Goal: Task Accomplishment & Management: Use online tool/utility

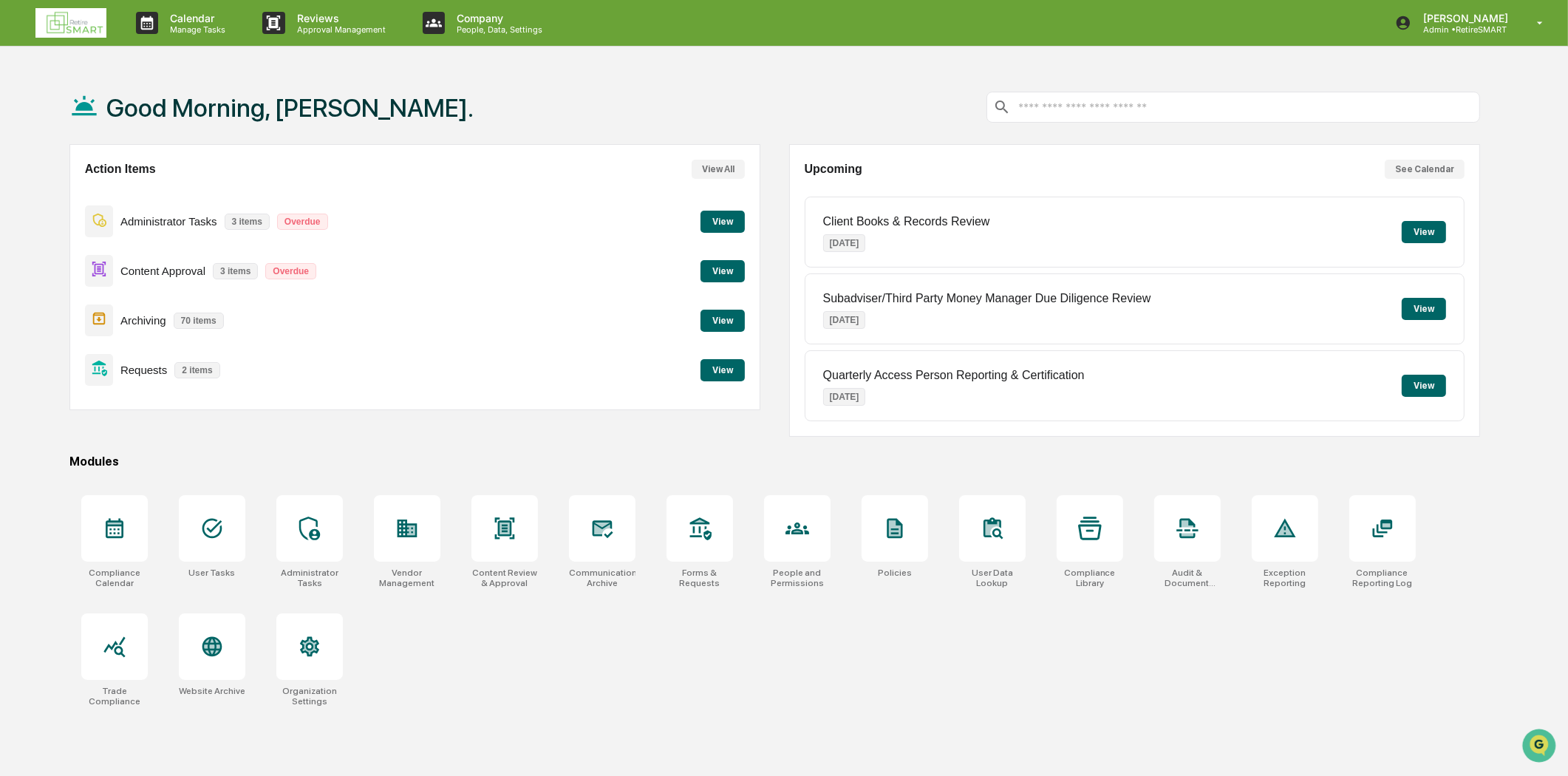
click at [735, 268] on button "View" at bounding box center [722, 271] width 44 height 22
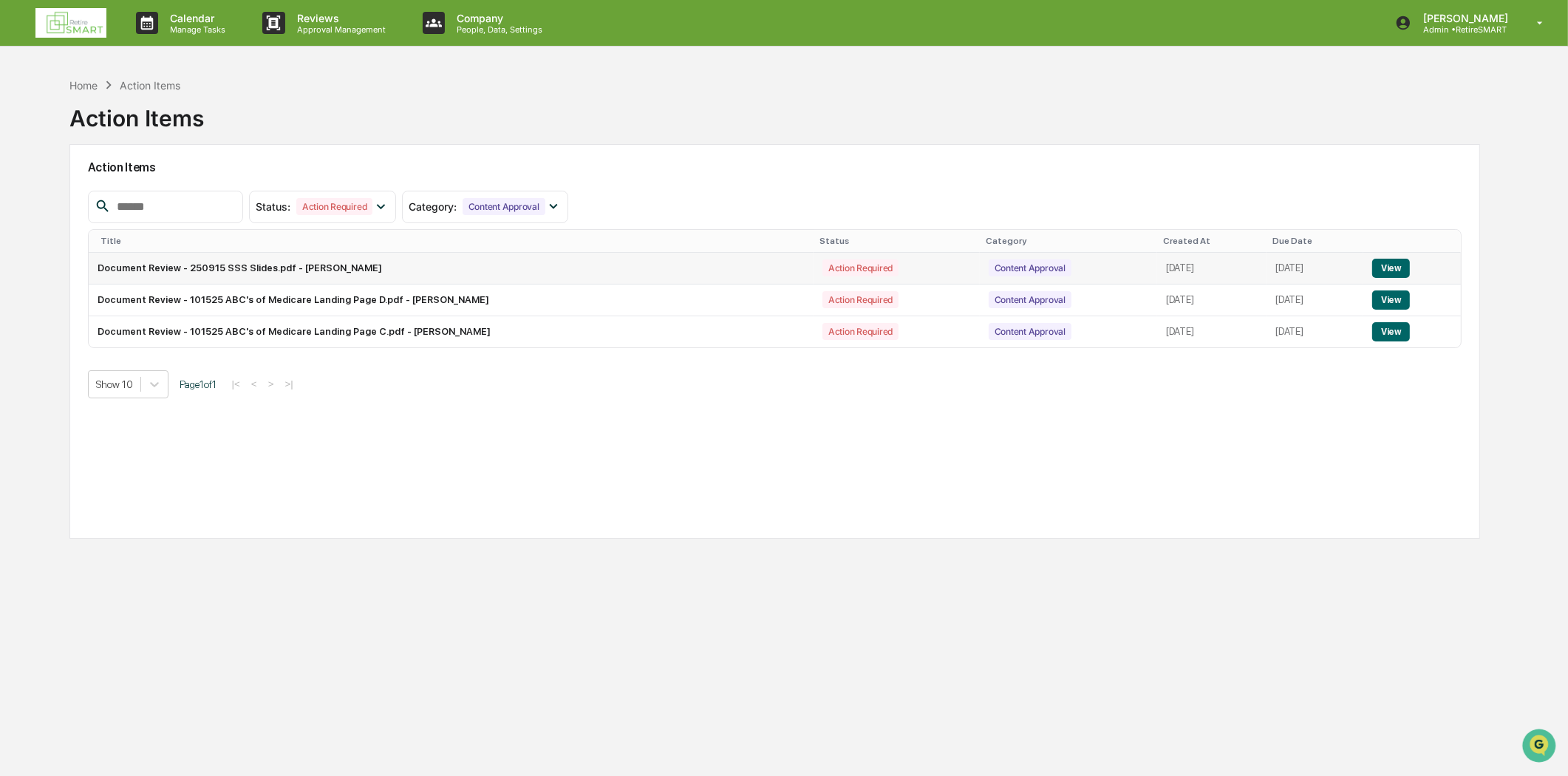
click at [333, 278] on td "Document Review - 250915 SSS Slides.pdf - [PERSON_NAME]" at bounding box center [452, 269] width 725 height 32
click at [1402, 263] on button "View" at bounding box center [1391, 268] width 38 height 19
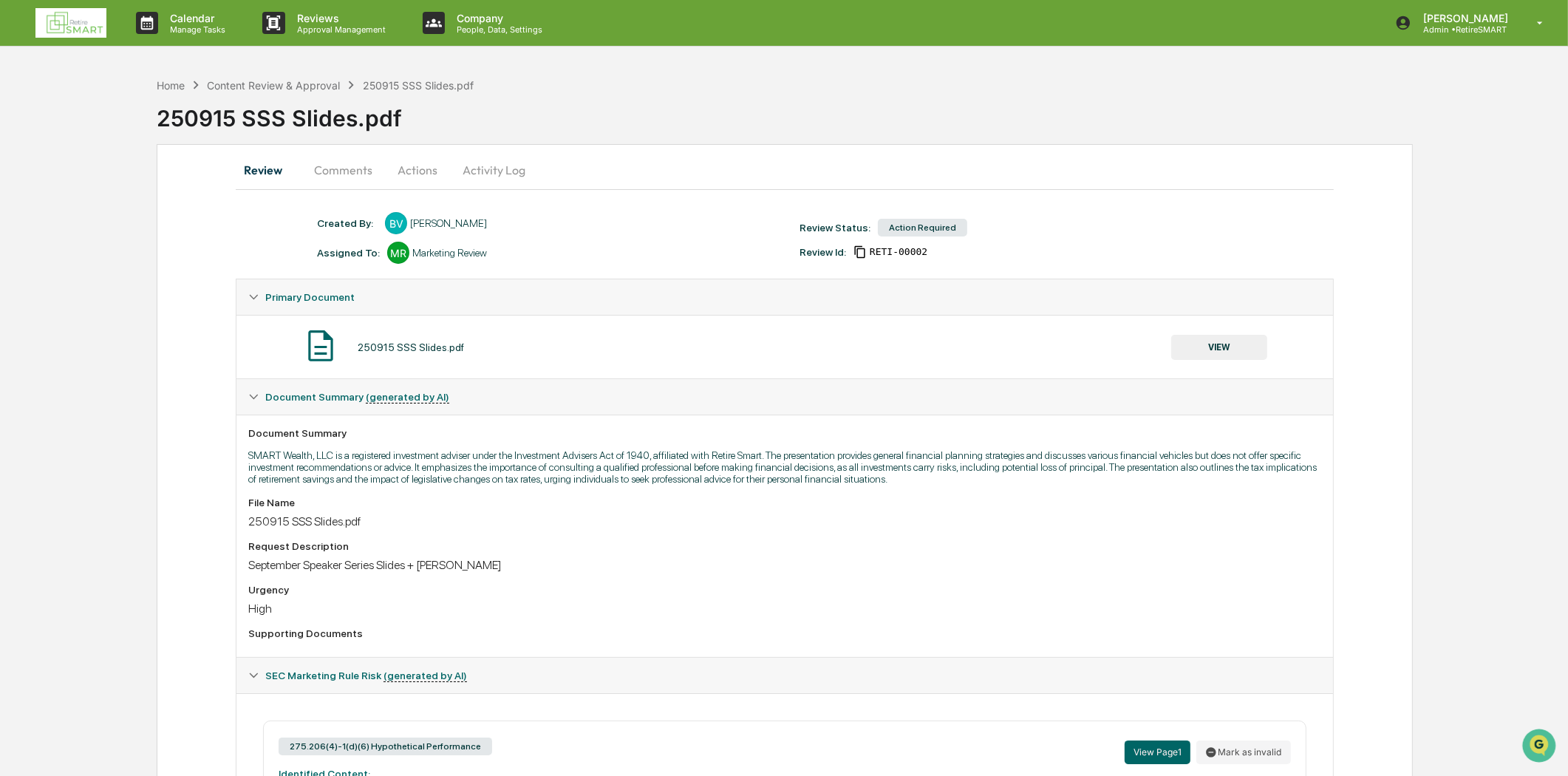
click at [1221, 340] on button "VIEW" at bounding box center [1219, 347] width 96 height 25
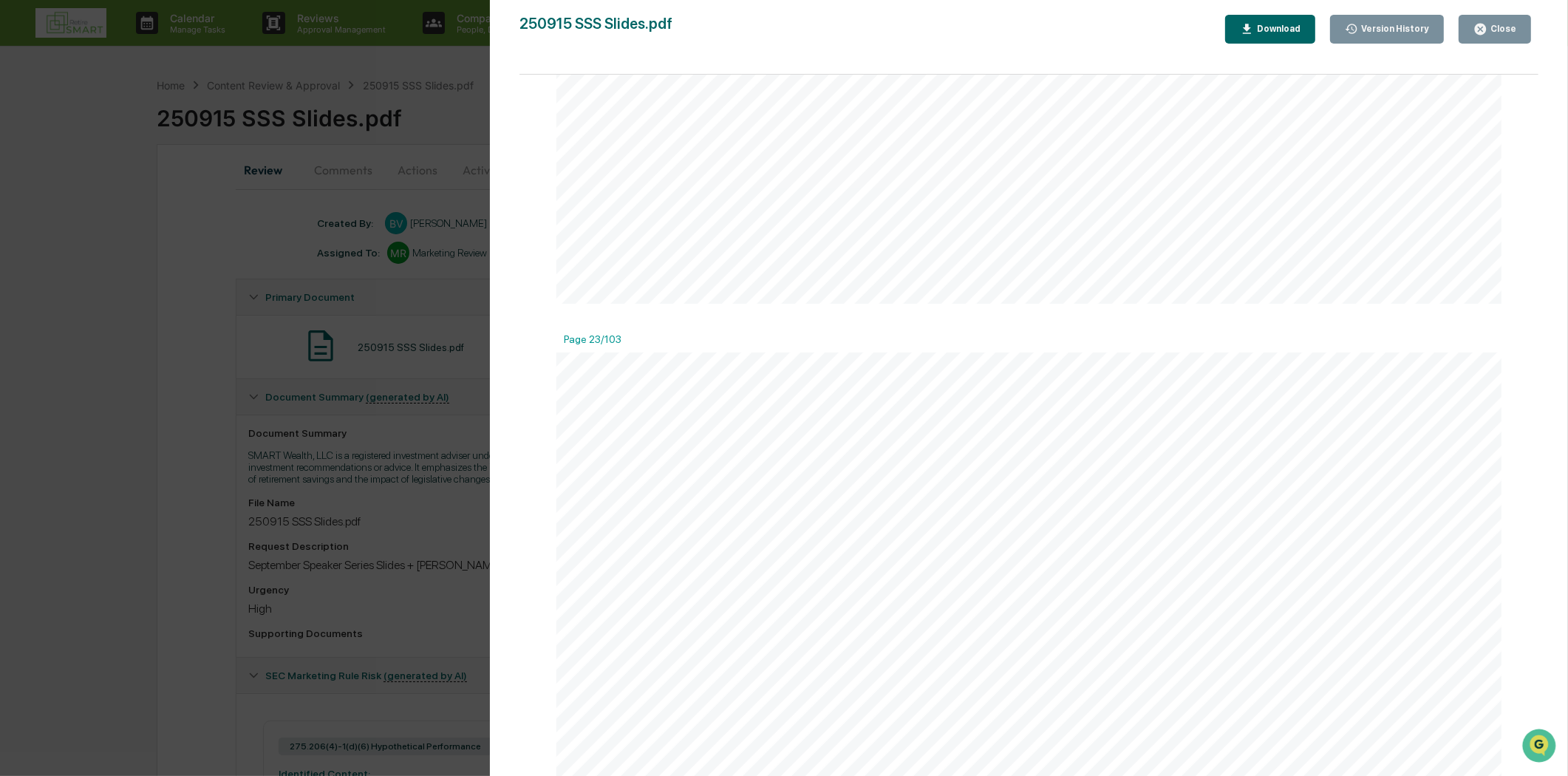
scroll to position [12887, 0]
drag, startPoint x: 1505, startPoint y: 26, endPoint x: 1505, endPoint y: 61, distance: 35.0
click at [1505, 26] on div "Close" at bounding box center [1501, 29] width 29 height 11
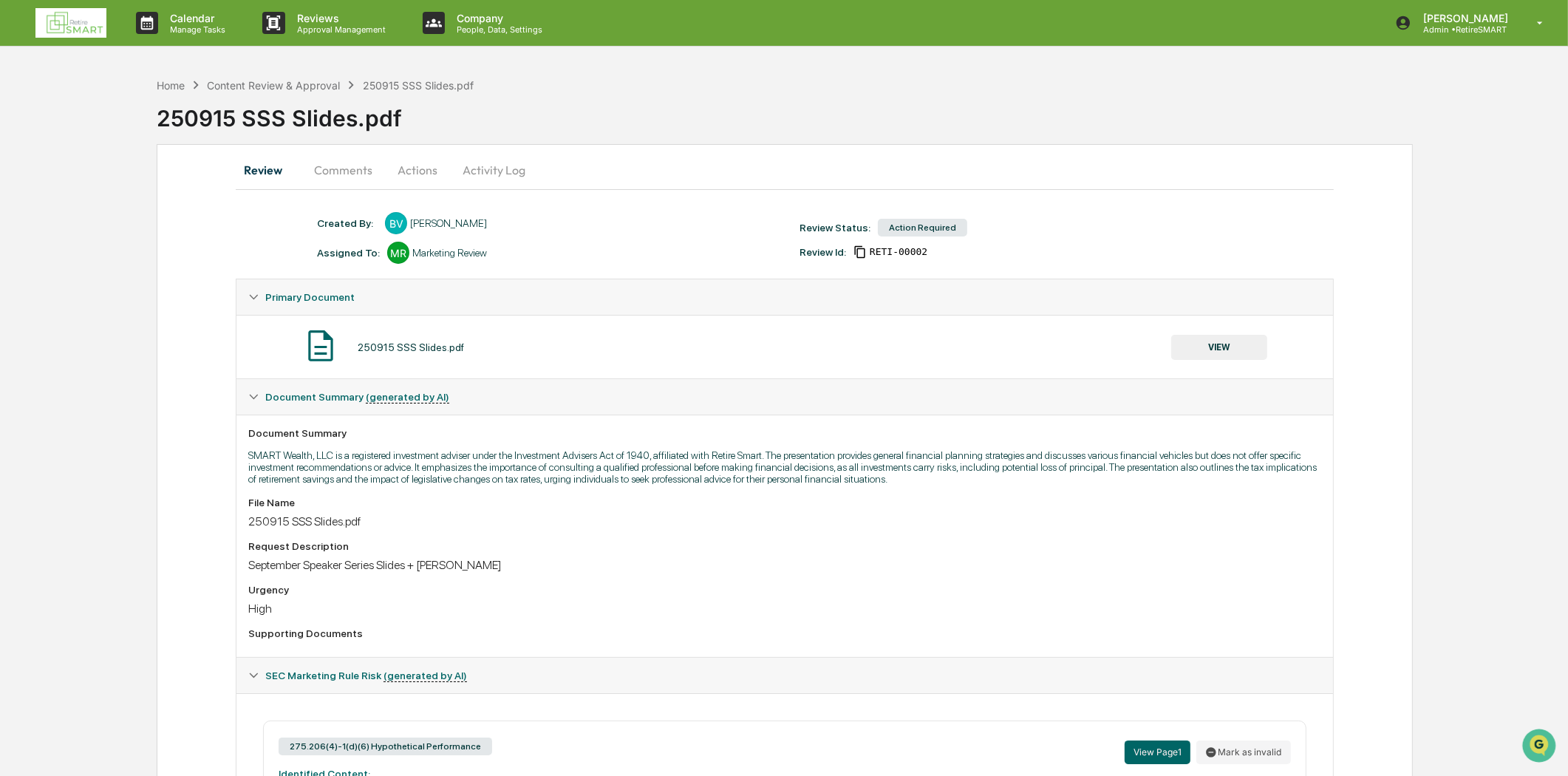
click at [56, 26] on img at bounding box center [71, 23] width 71 height 30
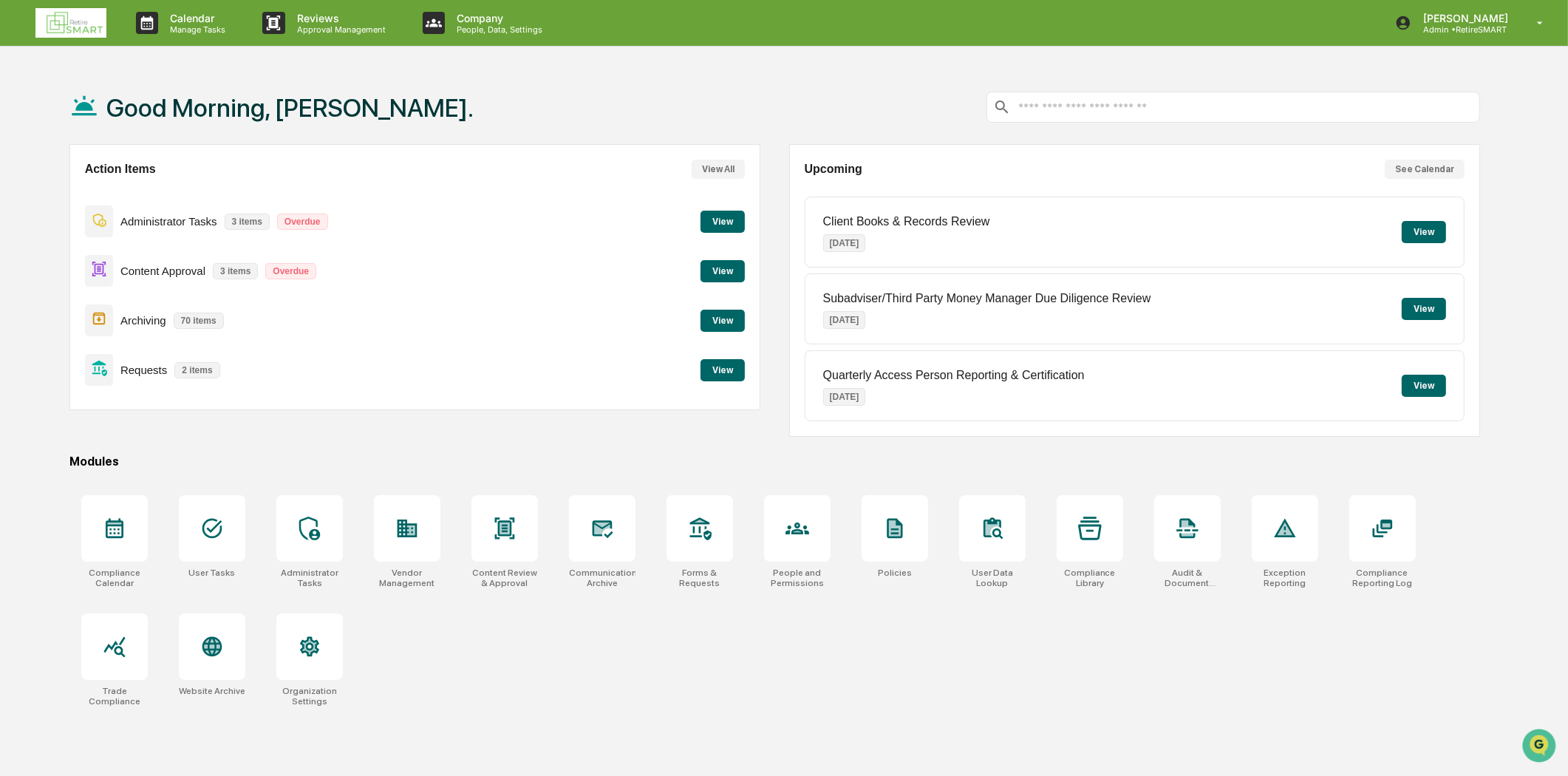
click at [722, 365] on button "View" at bounding box center [722, 369] width 44 height 22
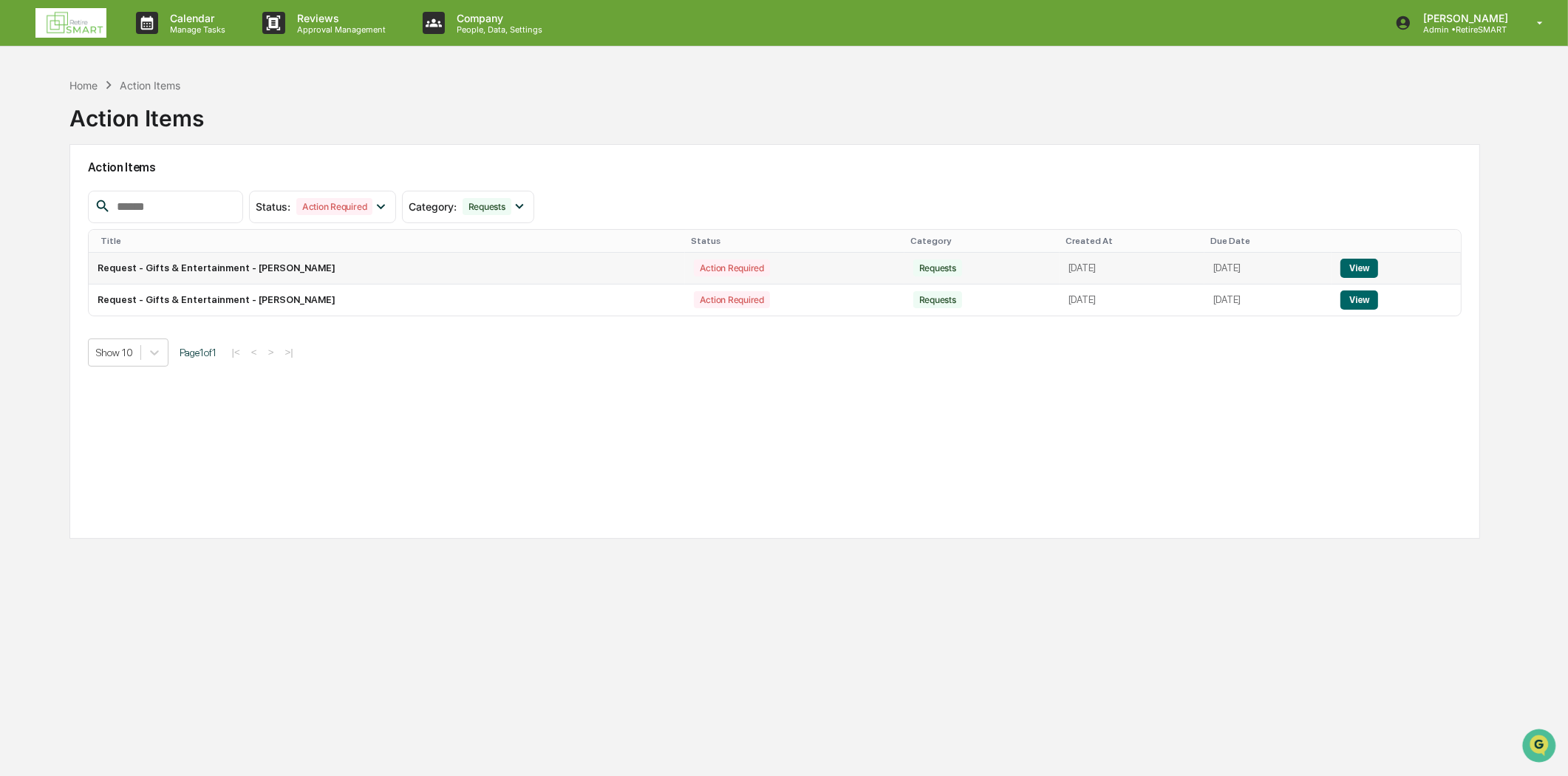
click at [1375, 267] on button "View" at bounding box center [1359, 268] width 38 height 19
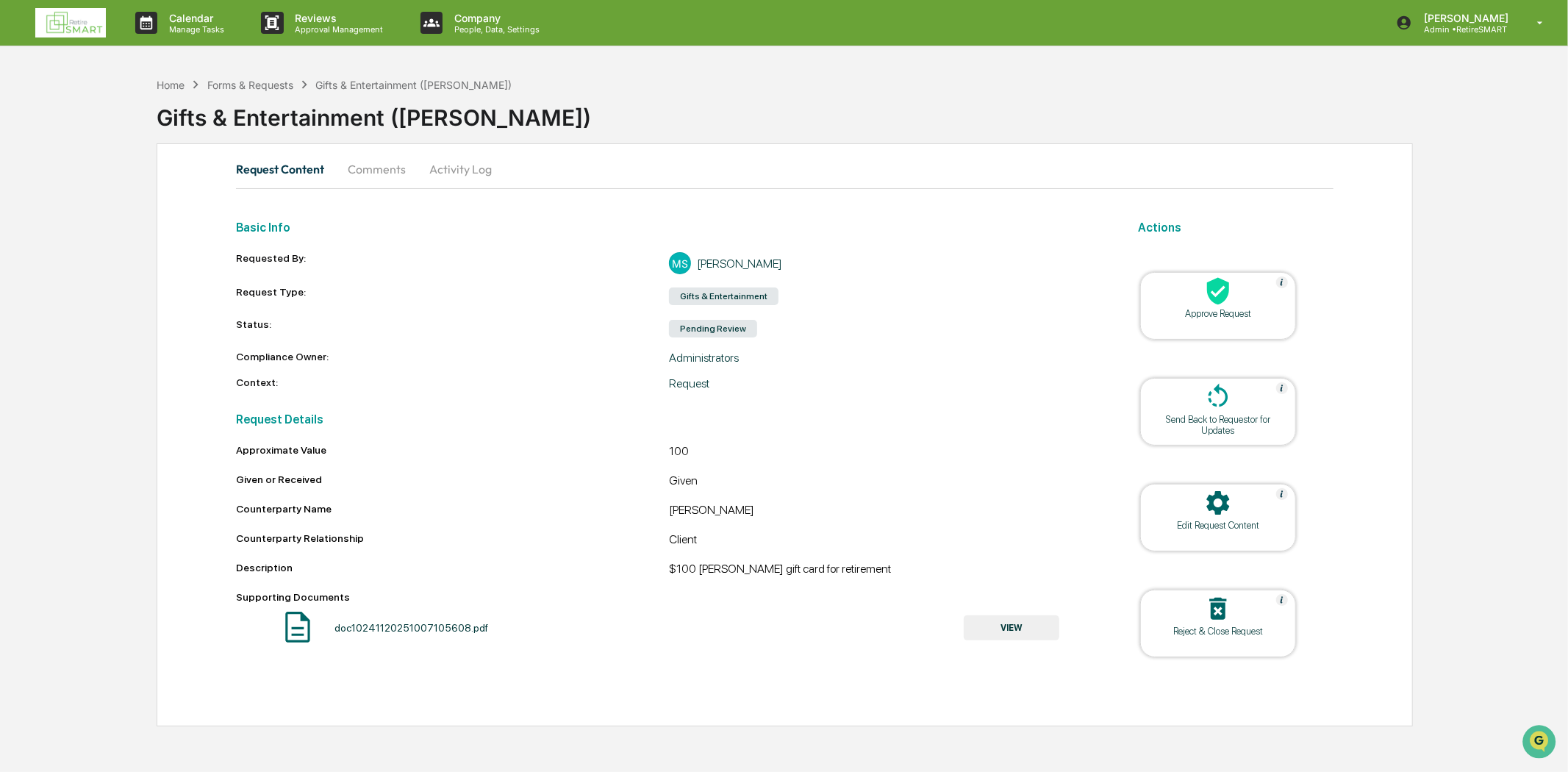
click at [56, 8] on img at bounding box center [70, 23] width 70 height 30
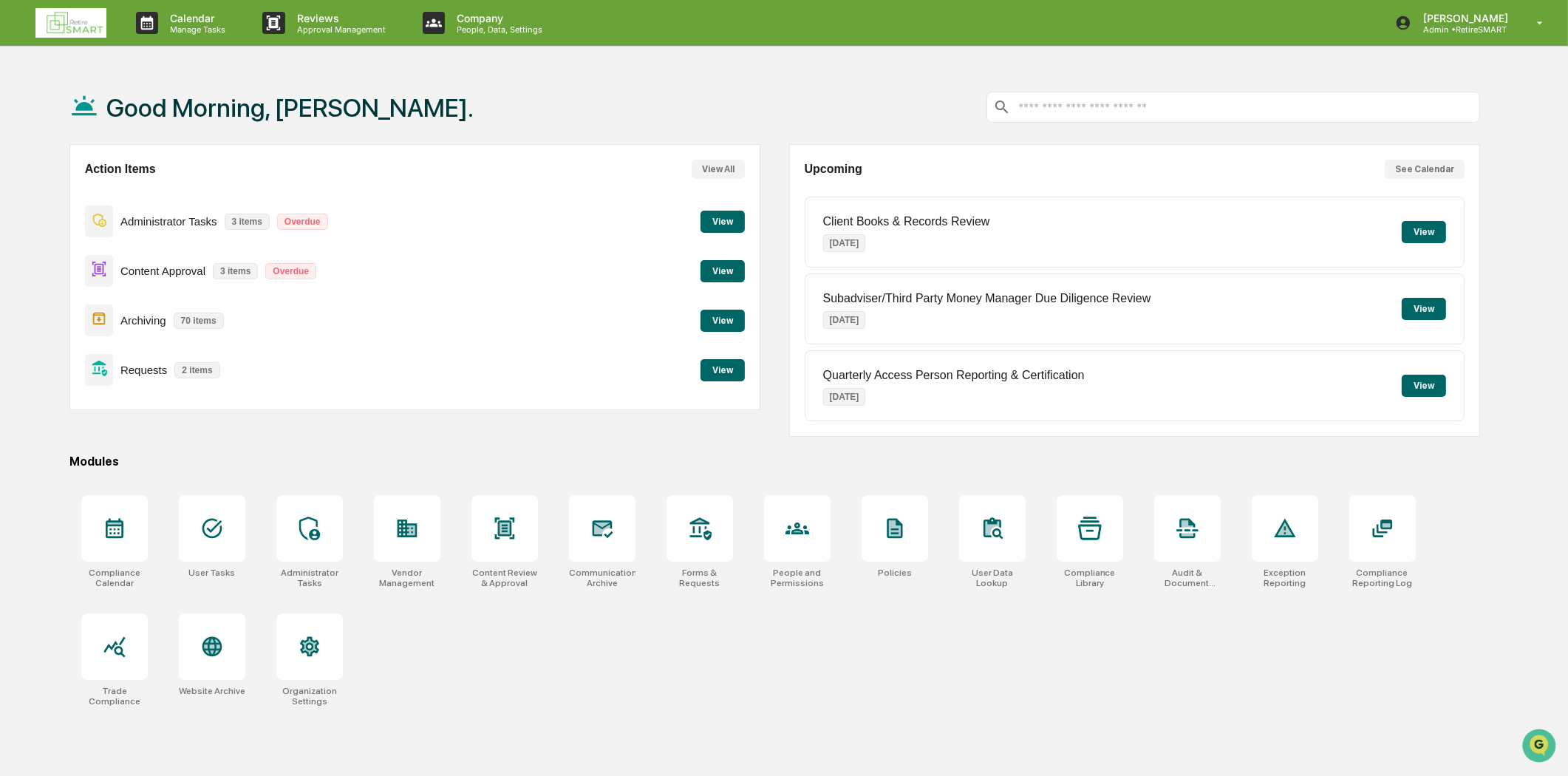
click at [739, 320] on button "View" at bounding box center [722, 320] width 44 height 22
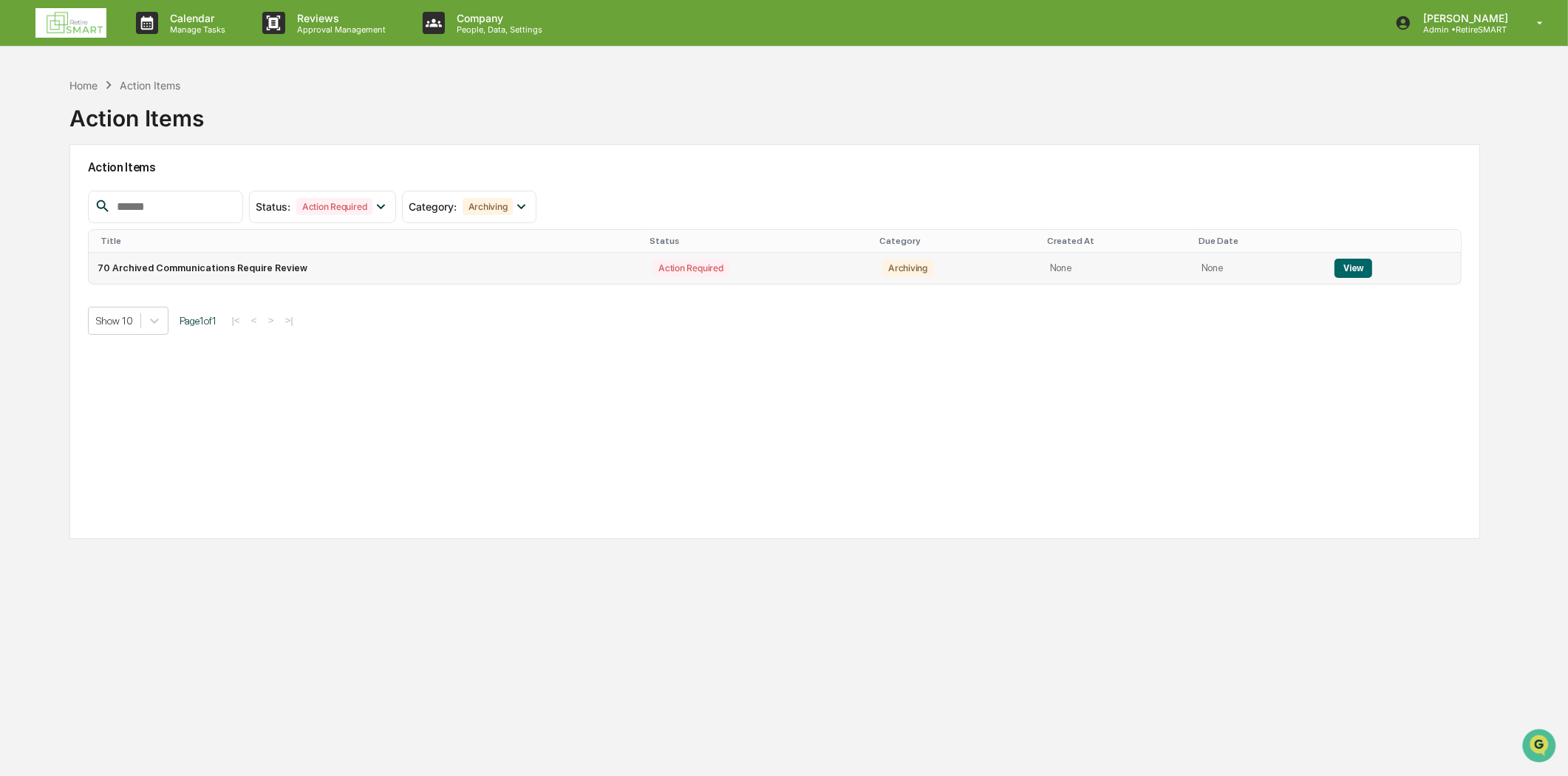
click at [1342, 265] on button "View" at bounding box center [1353, 268] width 38 height 19
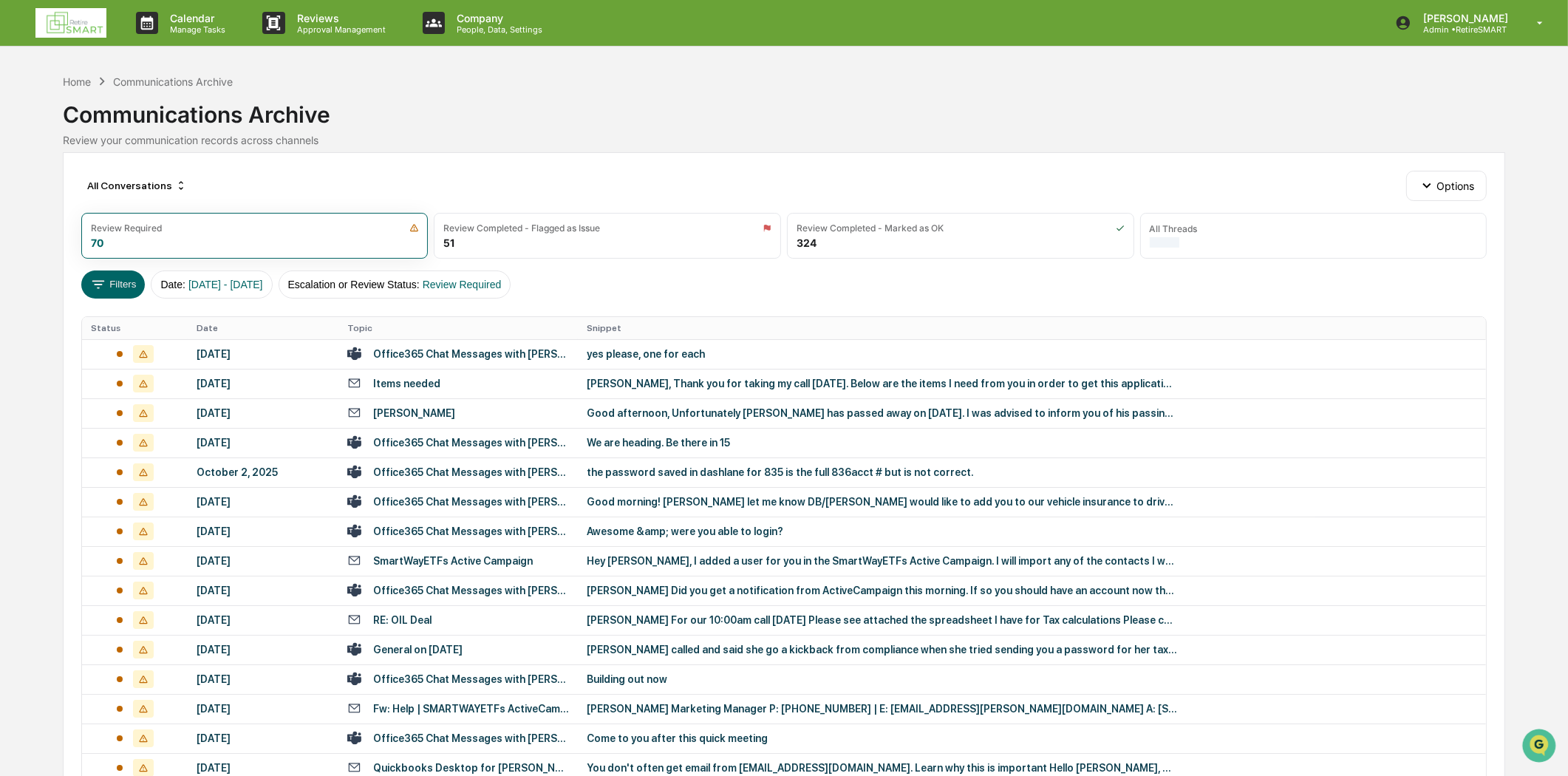
click at [473, 360] on div "Office365 Chat Messages with [PERSON_NAME], [PERSON_NAME] on [DATE]" at bounding box center [458, 354] width 221 height 14
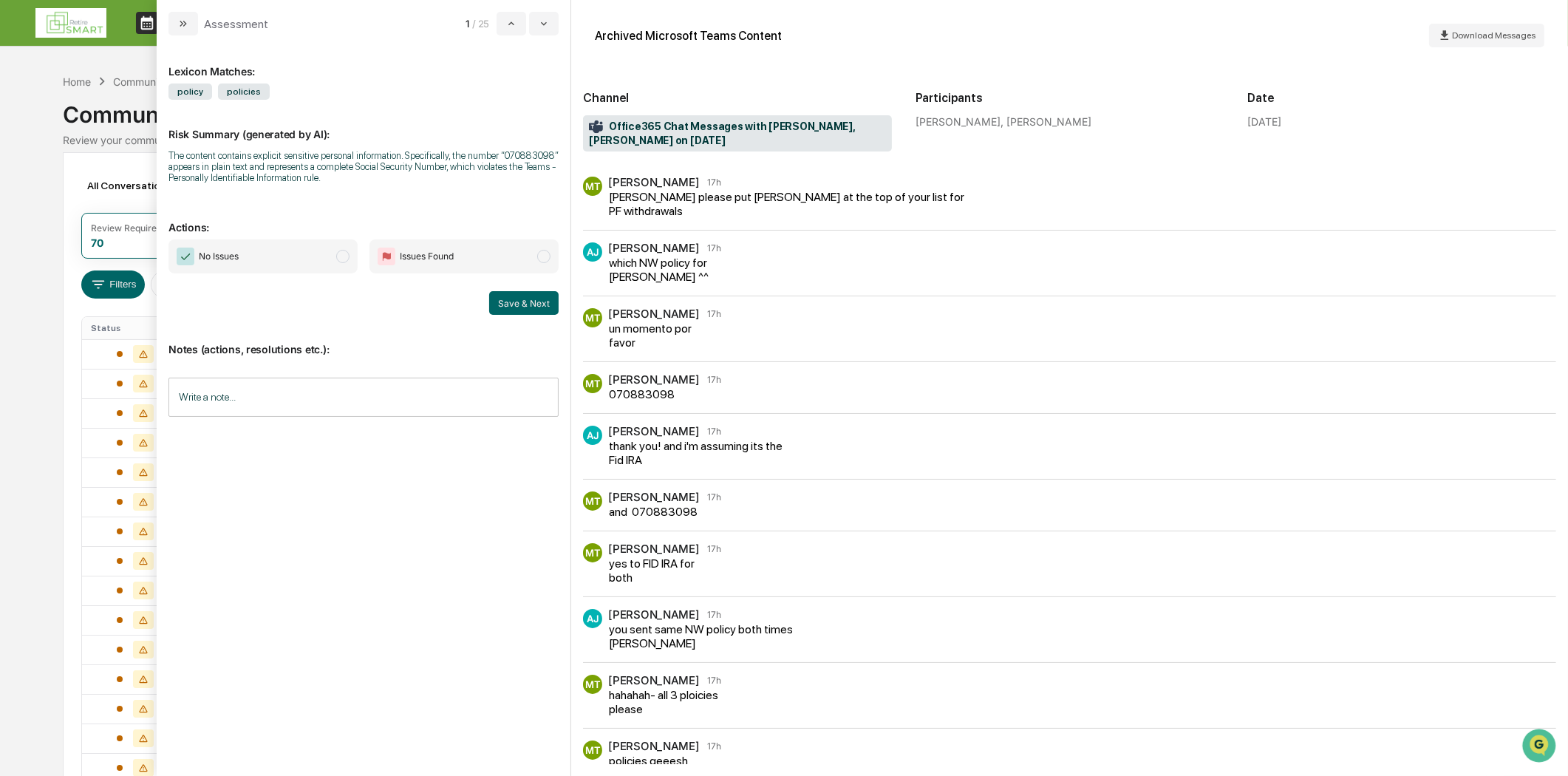
click at [751, 274] on div "[PERSON_NAME] [PERSON_NAME] 17h which NW policy for [PERSON_NAME] ^^" at bounding box center [1069, 263] width 973 height 41
click at [671, 293] on div "[PERSON_NAME] [PERSON_NAME] 17h which NW policy for [PERSON_NAME] ^^" at bounding box center [1069, 269] width 973 height 54
click at [766, 321] on div "MT [PERSON_NAME] 17h un momento por favor" at bounding box center [1069, 328] width 973 height 41
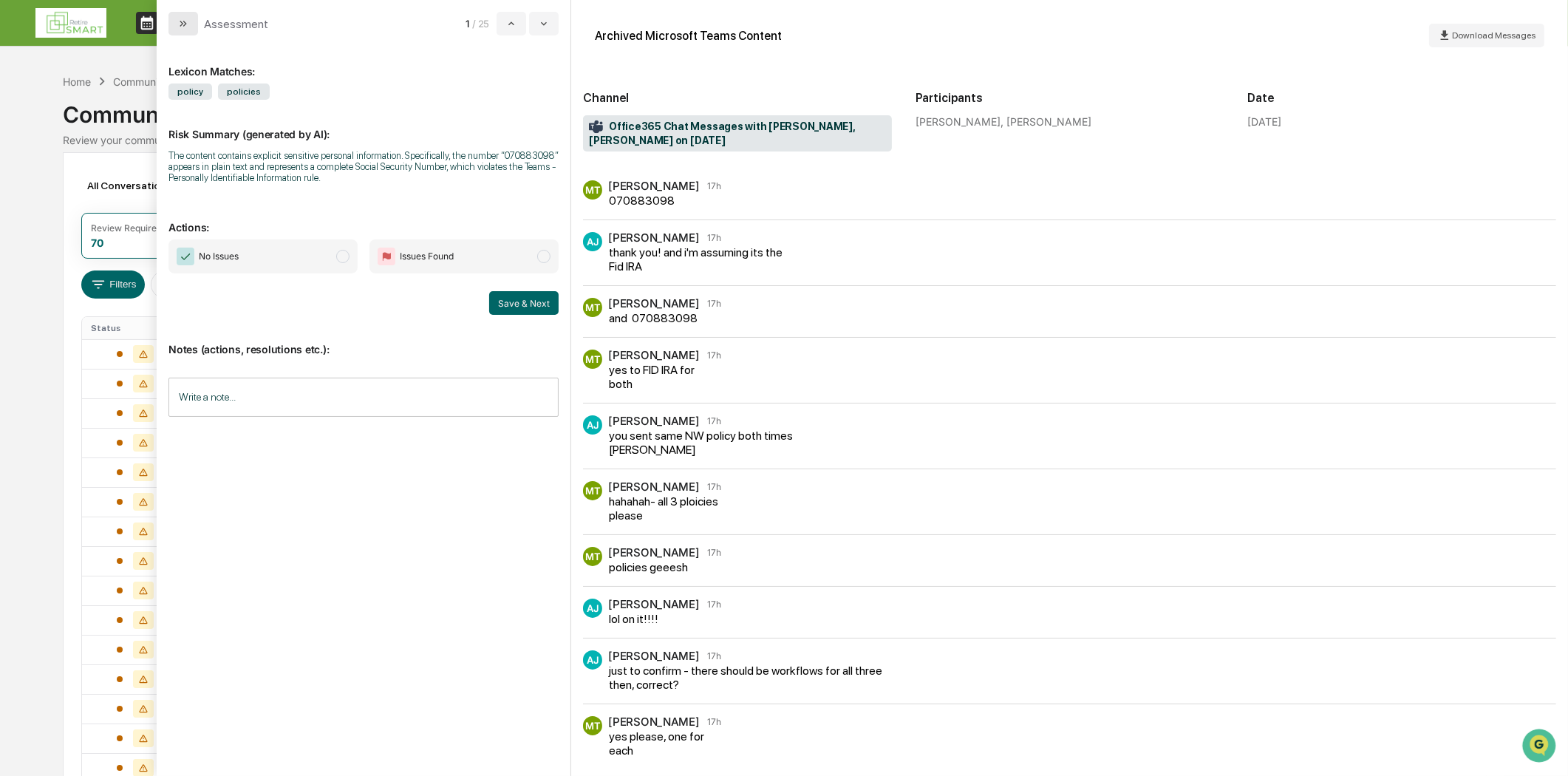
click at [172, 26] on button "modal" at bounding box center [183, 23] width 30 height 24
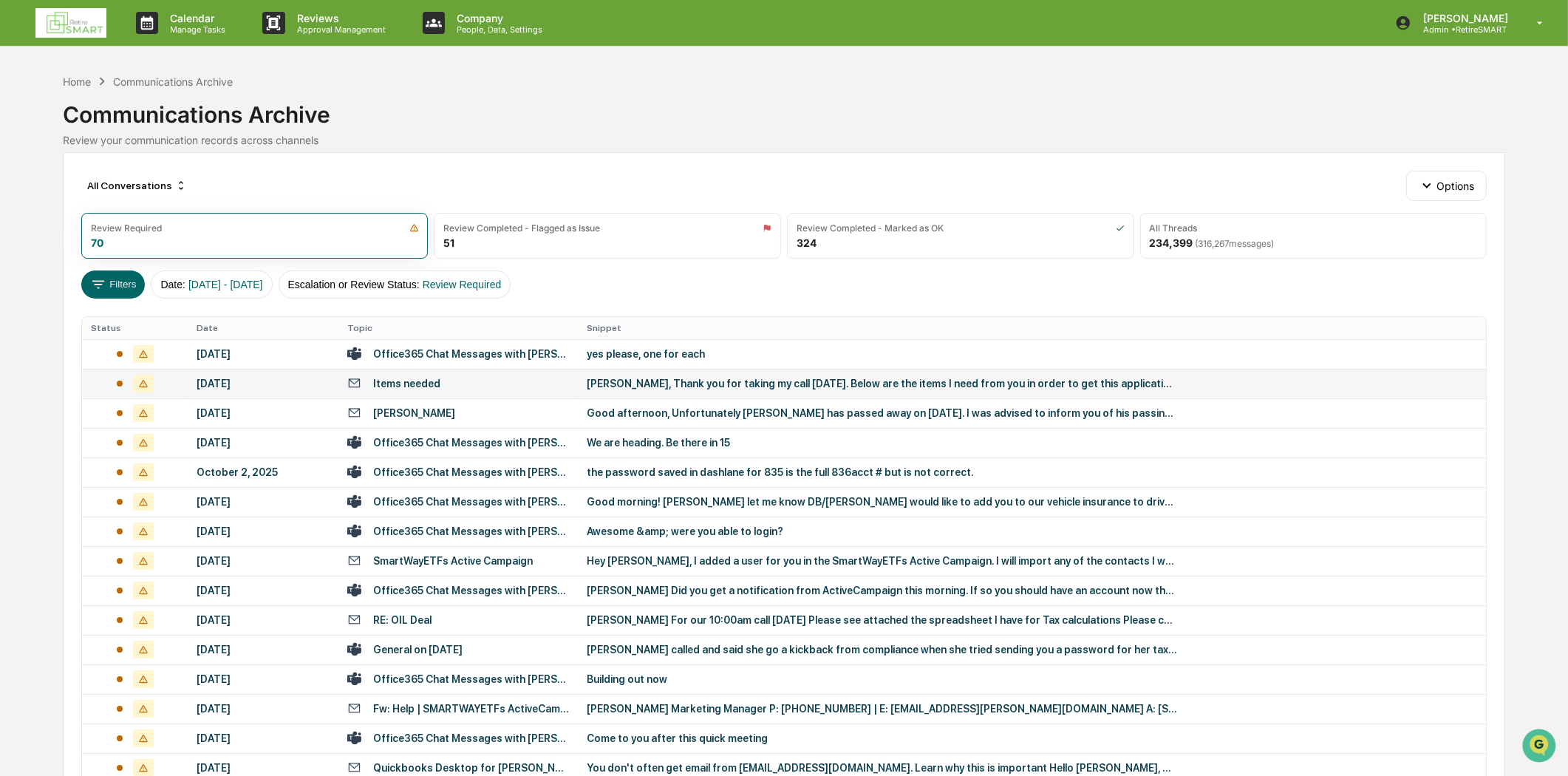
click at [444, 384] on div "Items needed" at bounding box center [458, 383] width 221 height 14
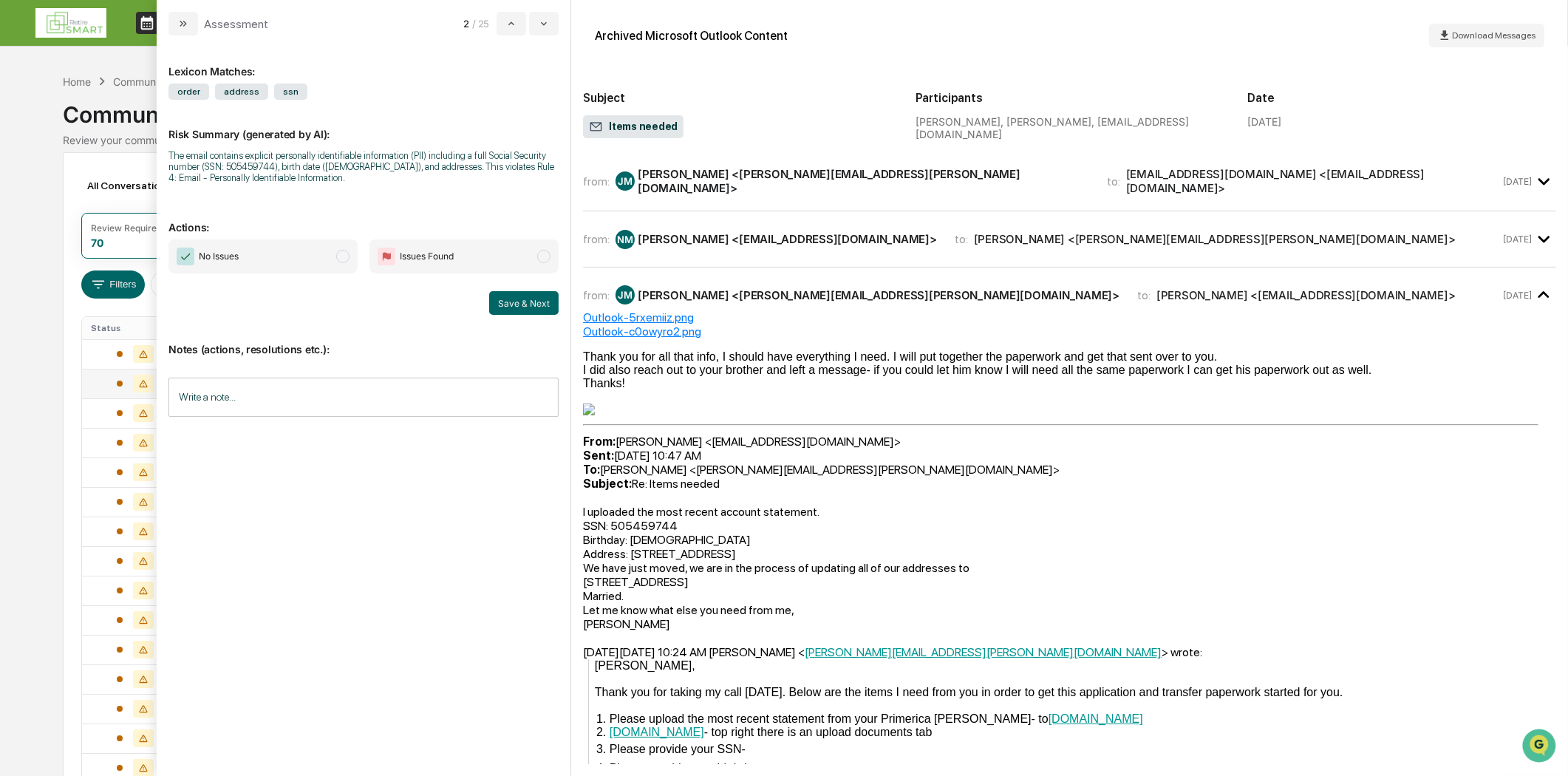
click at [769, 183] on div "[PERSON_NAME] <[PERSON_NAME][EMAIL_ADDRESS][PERSON_NAME][DOMAIN_NAME]>" at bounding box center [863, 181] width 452 height 28
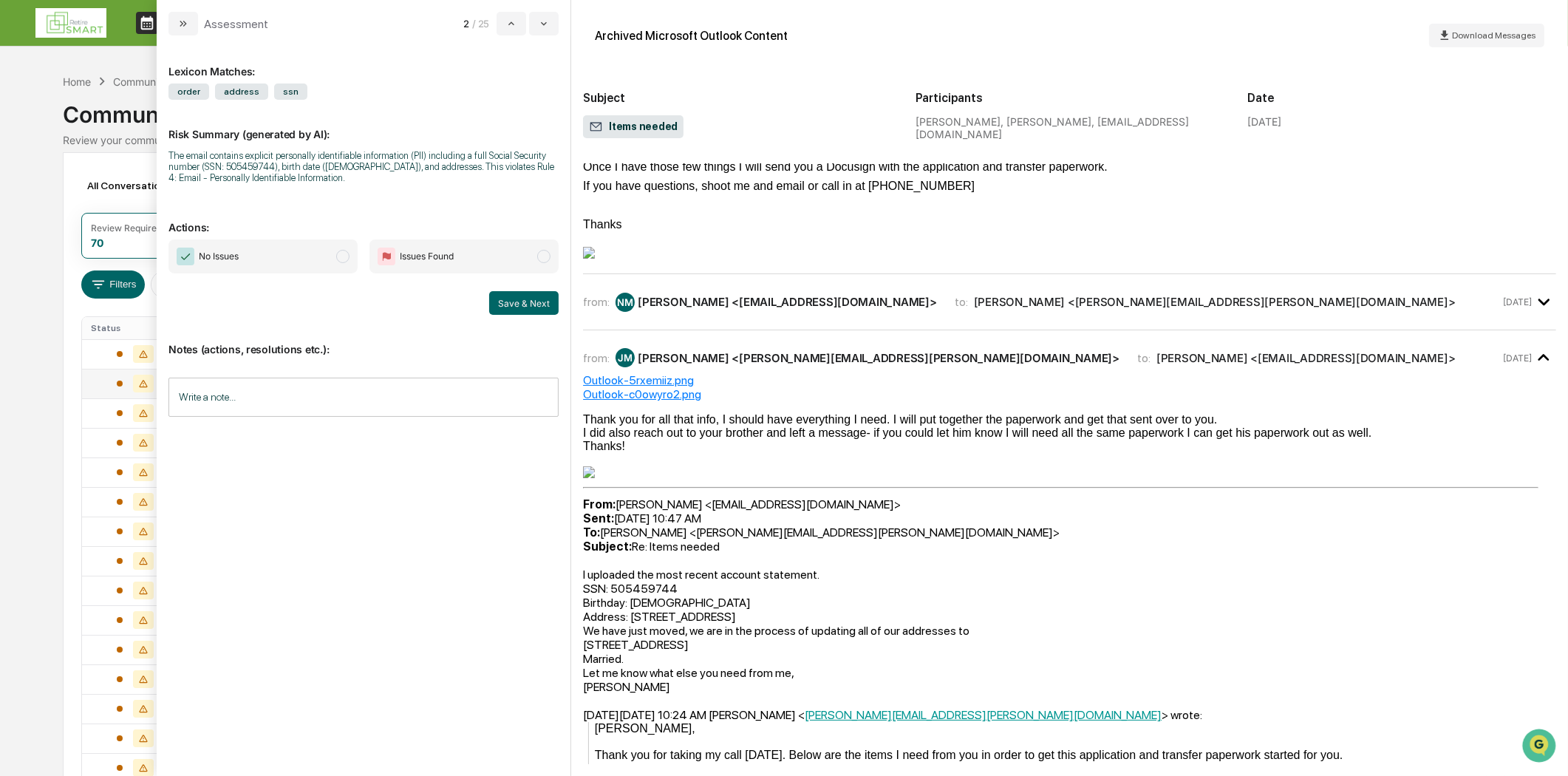
scroll to position [246, 0]
click at [778, 305] on div "[PERSON_NAME] <[EMAIL_ADDRESS][DOMAIN_NAME]>" at bounding box center [787, 301] width 299 height 14
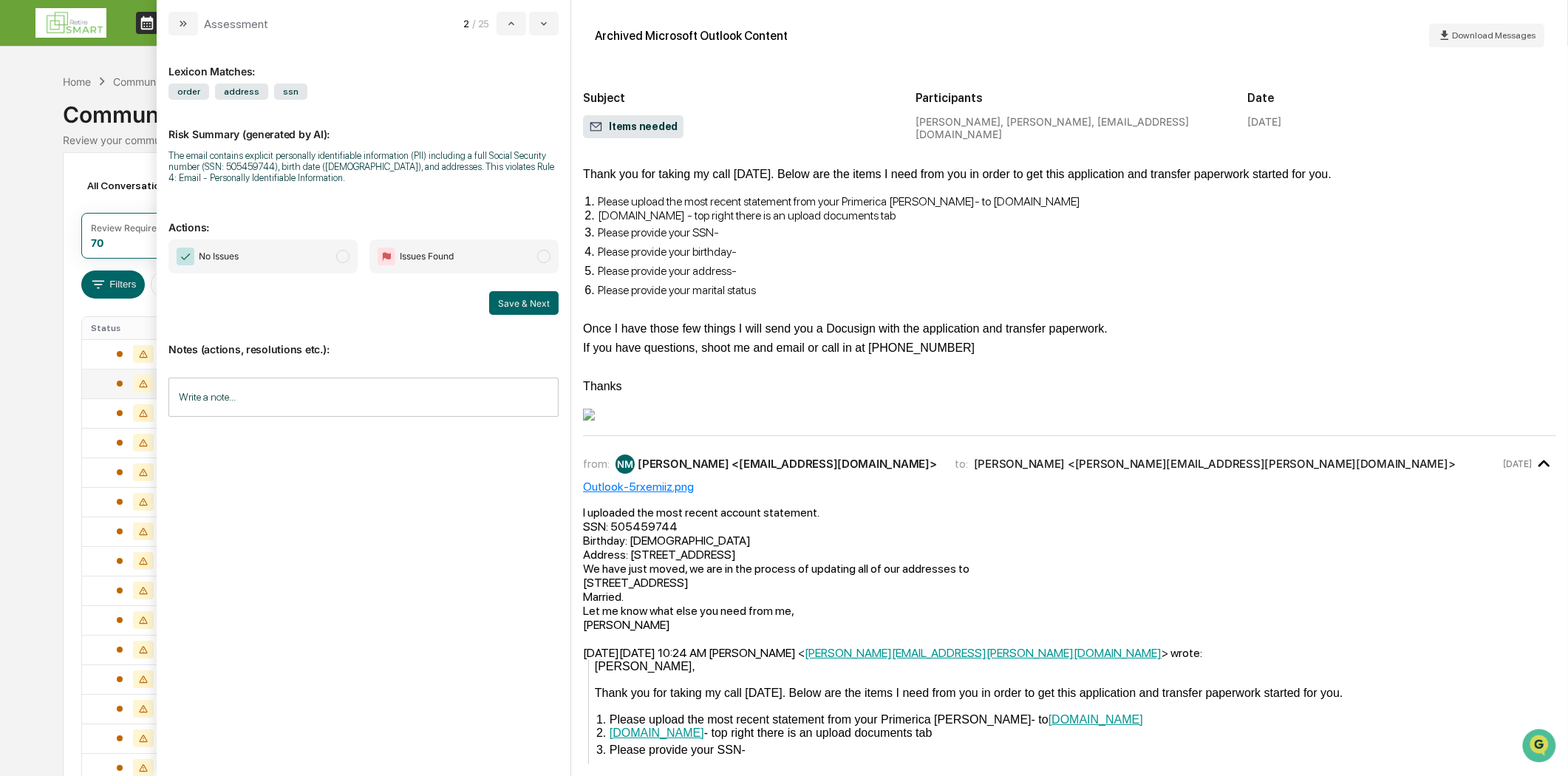
scroll to position [0, 0]
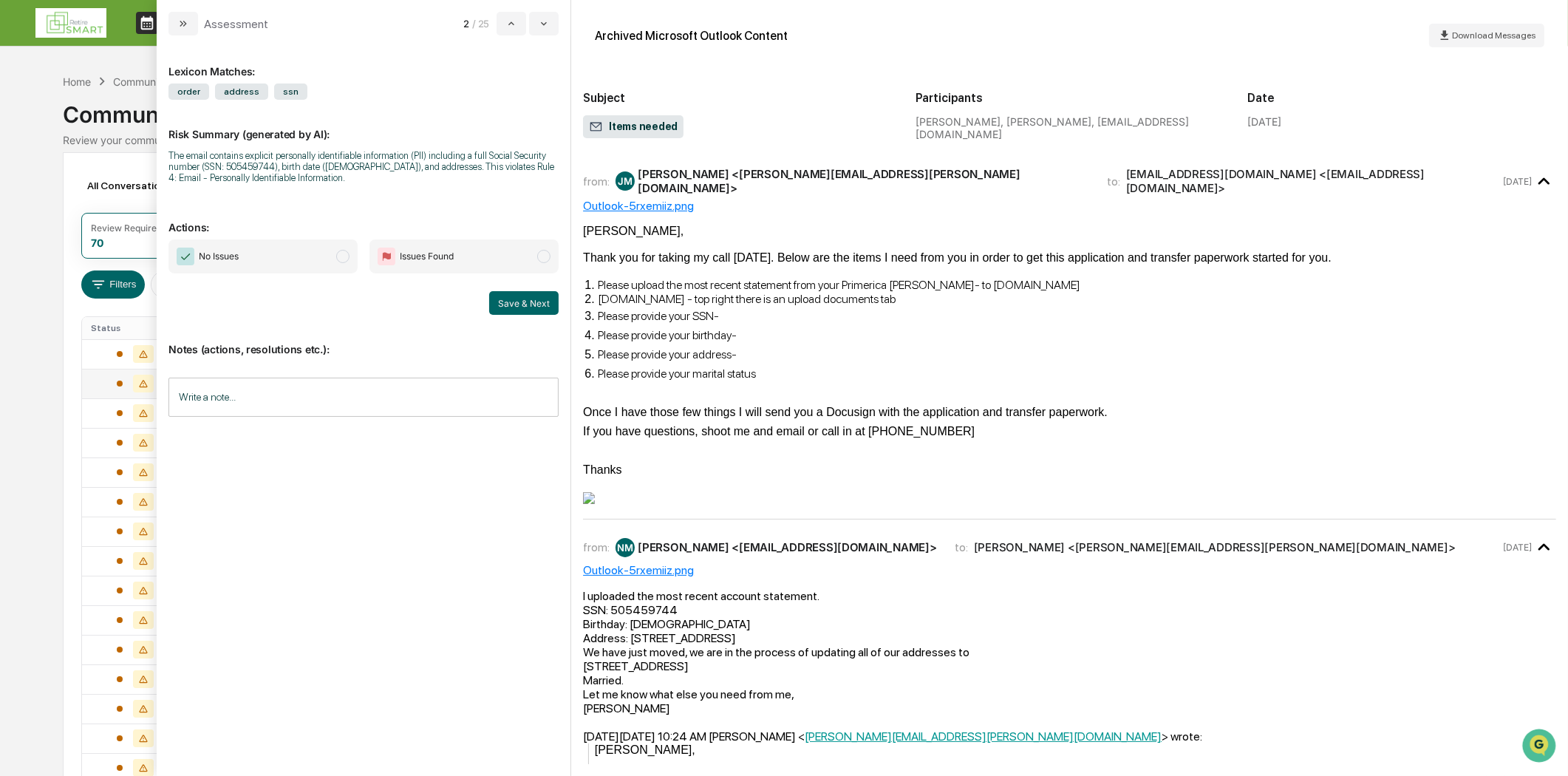
drag, startPoint x: 177, startPoint y: 16, endPoint x: 287, endPoint y: 103, distance: 140.2
click at [177, 16] on button "modal" at bounding box center [183, 23] width 30 height 24
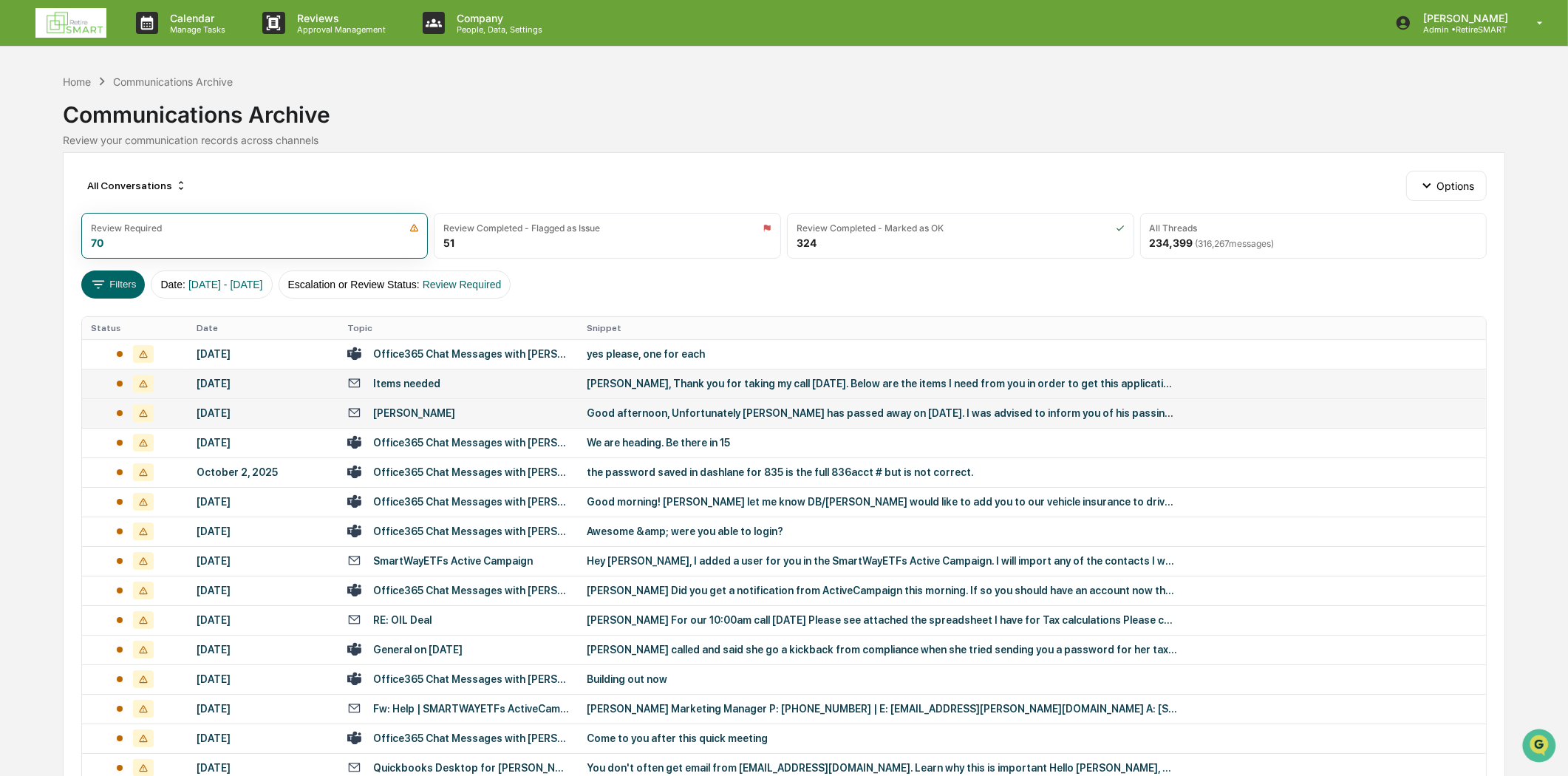
click at [424, 407] on div "[PERSON_NAME]" at bounding box center [414, 413] width 82 height 11
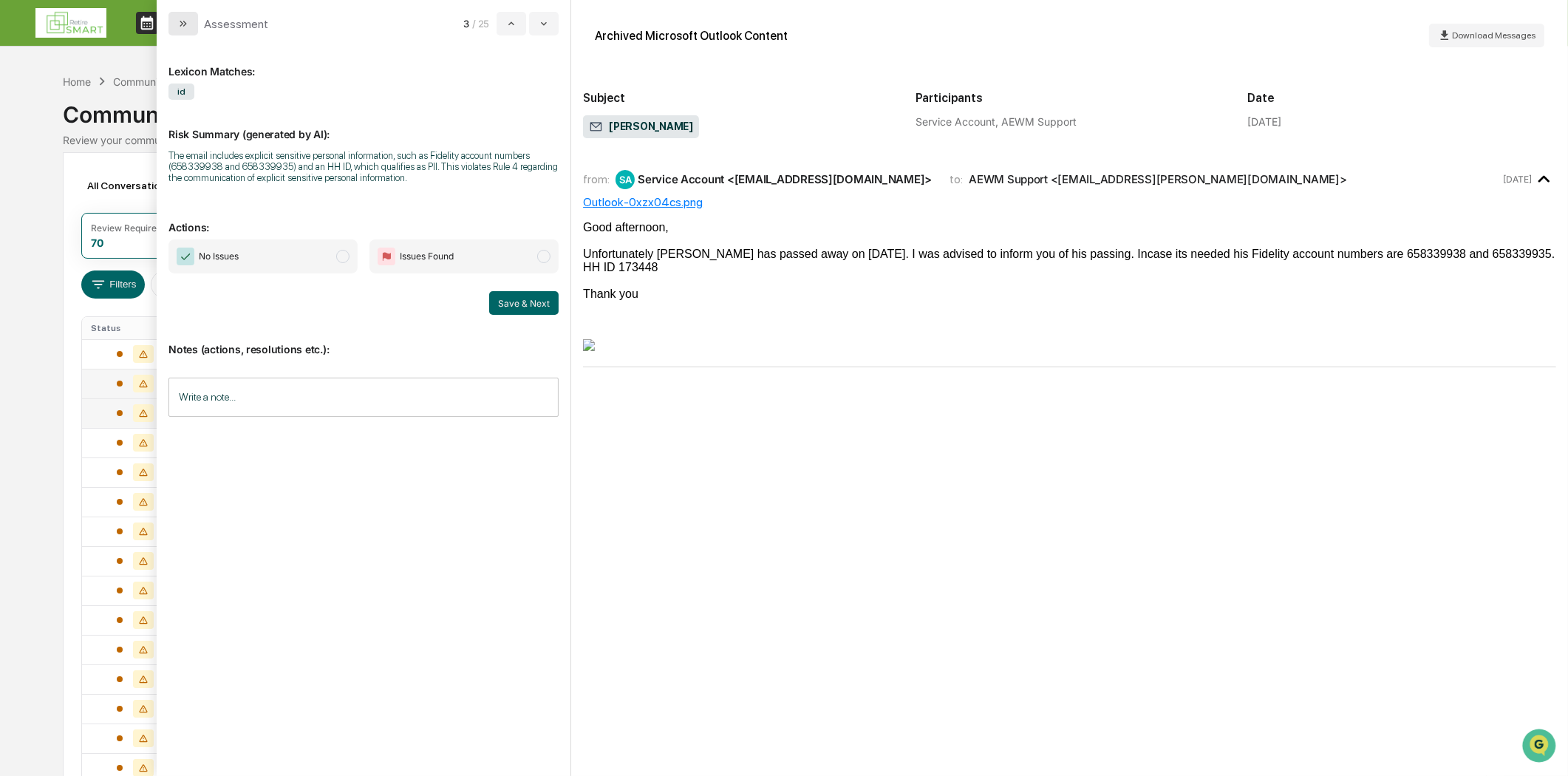
click at [188, 22] on icon "modal" at bounding box center [183, 23] width 11 height 11
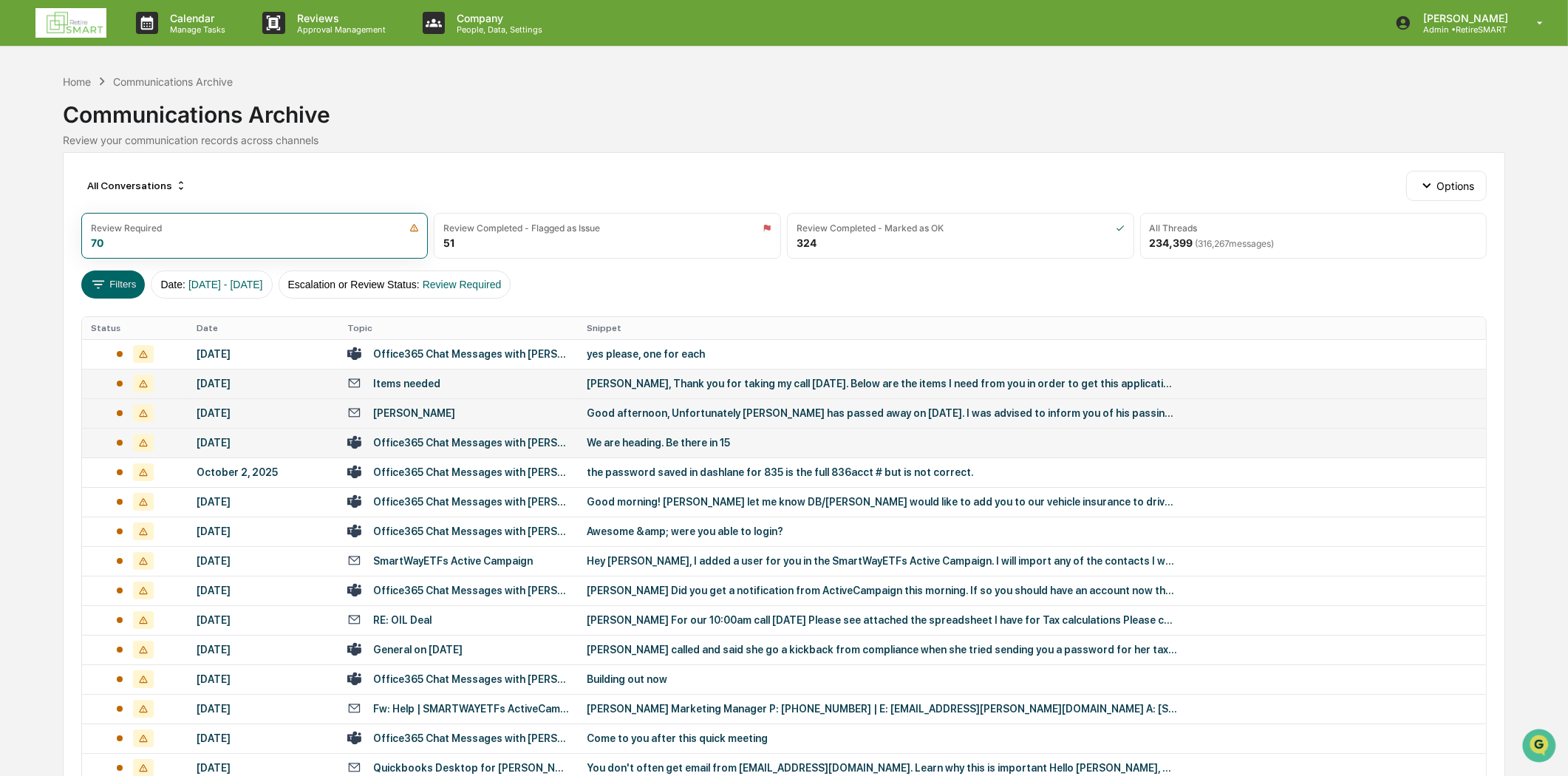
click at [486, 446] on div "Office365 Chat Messages with [PERSON_NAME], [PERSON_NAME] on [DATE]" at bounding box center [471, 442] width 196 height 11
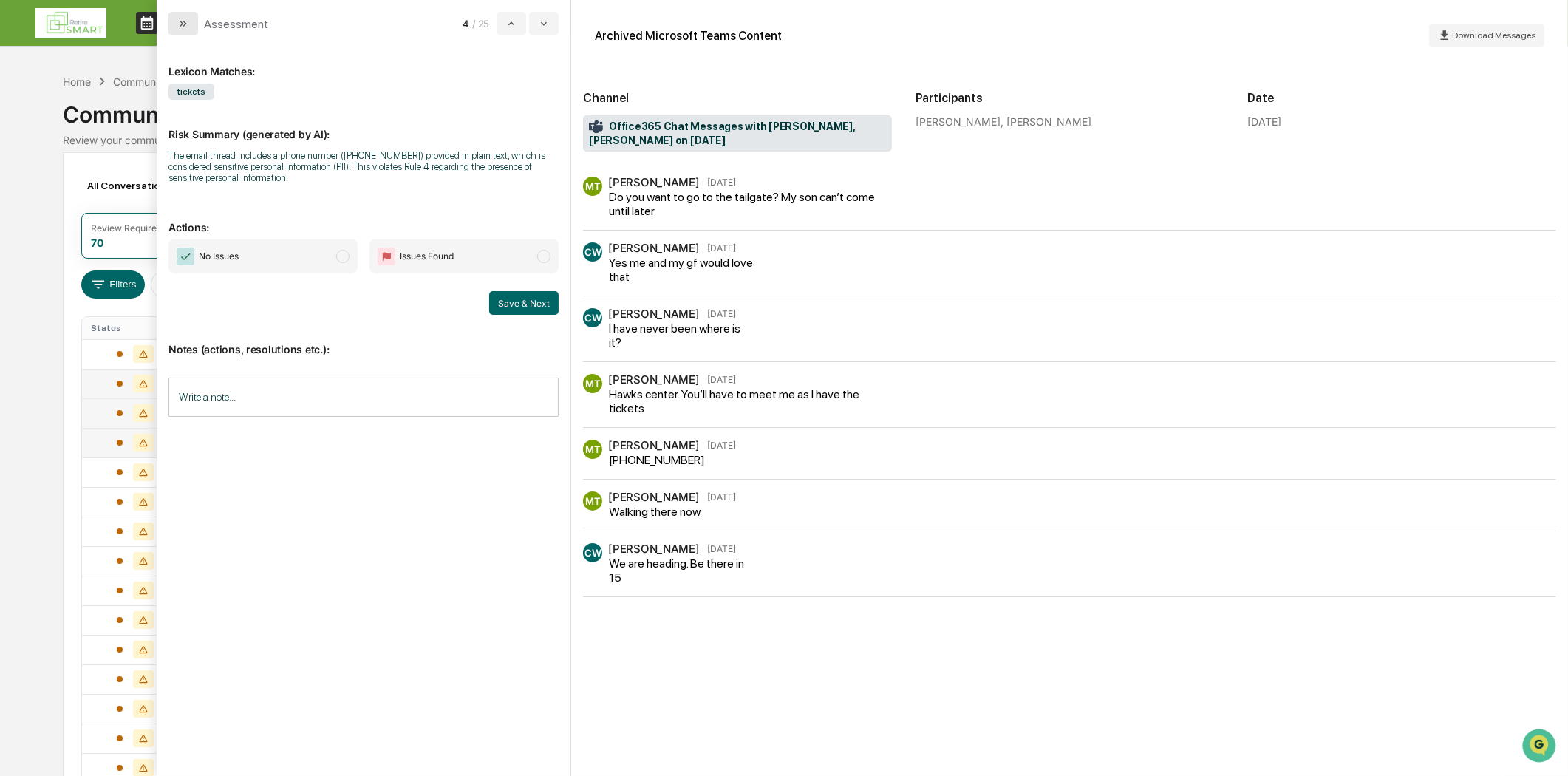
click at [188, 25] on icon "modal" at bounding box center [183, 23] width 11 height 11
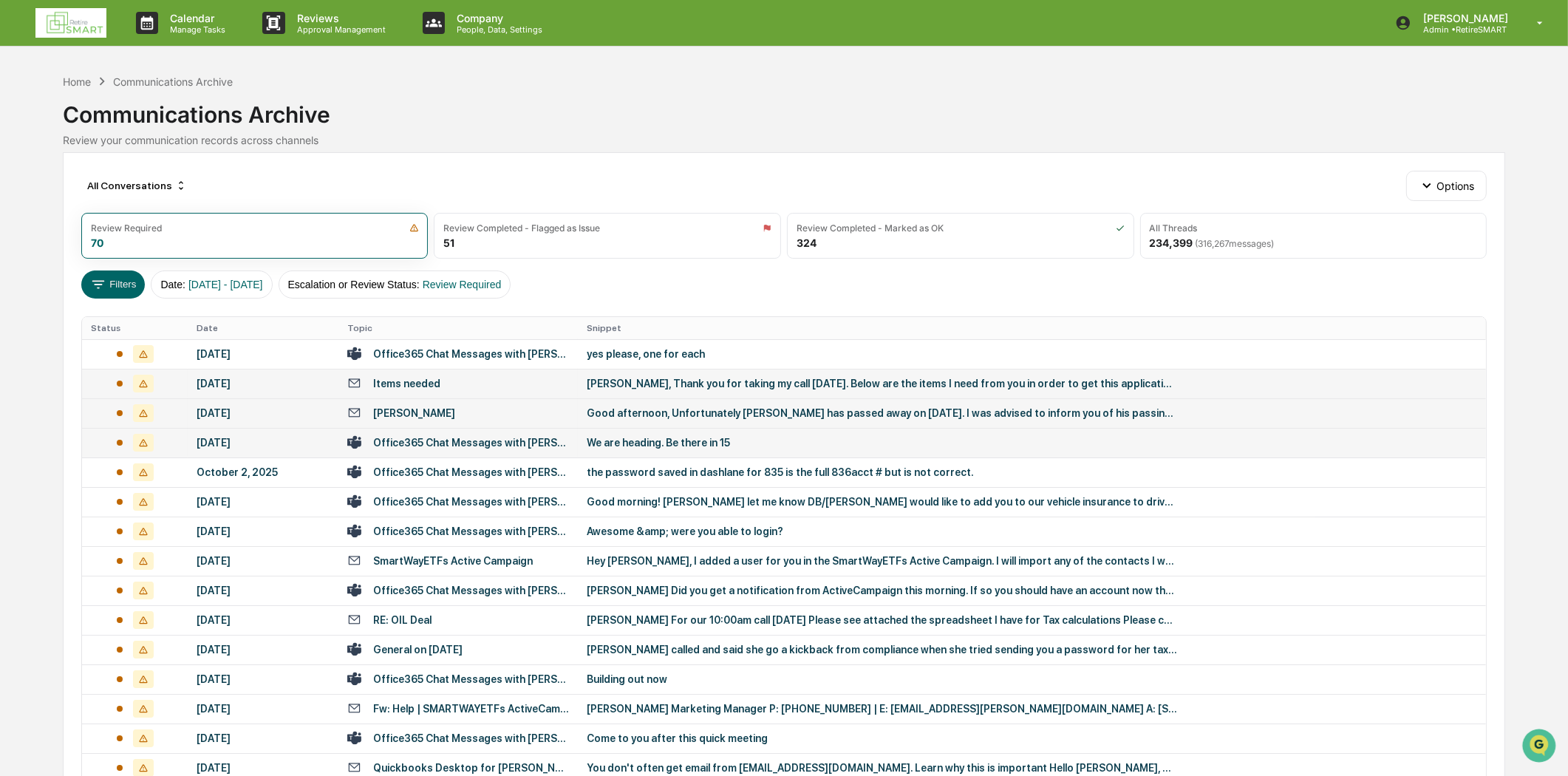
click at [438, 447] on div "Office365 Chat Messages with [PERSON_NAME], [PERSON_NAME] on [DATE]" at bounding box center [471, 442] width 196 height 11
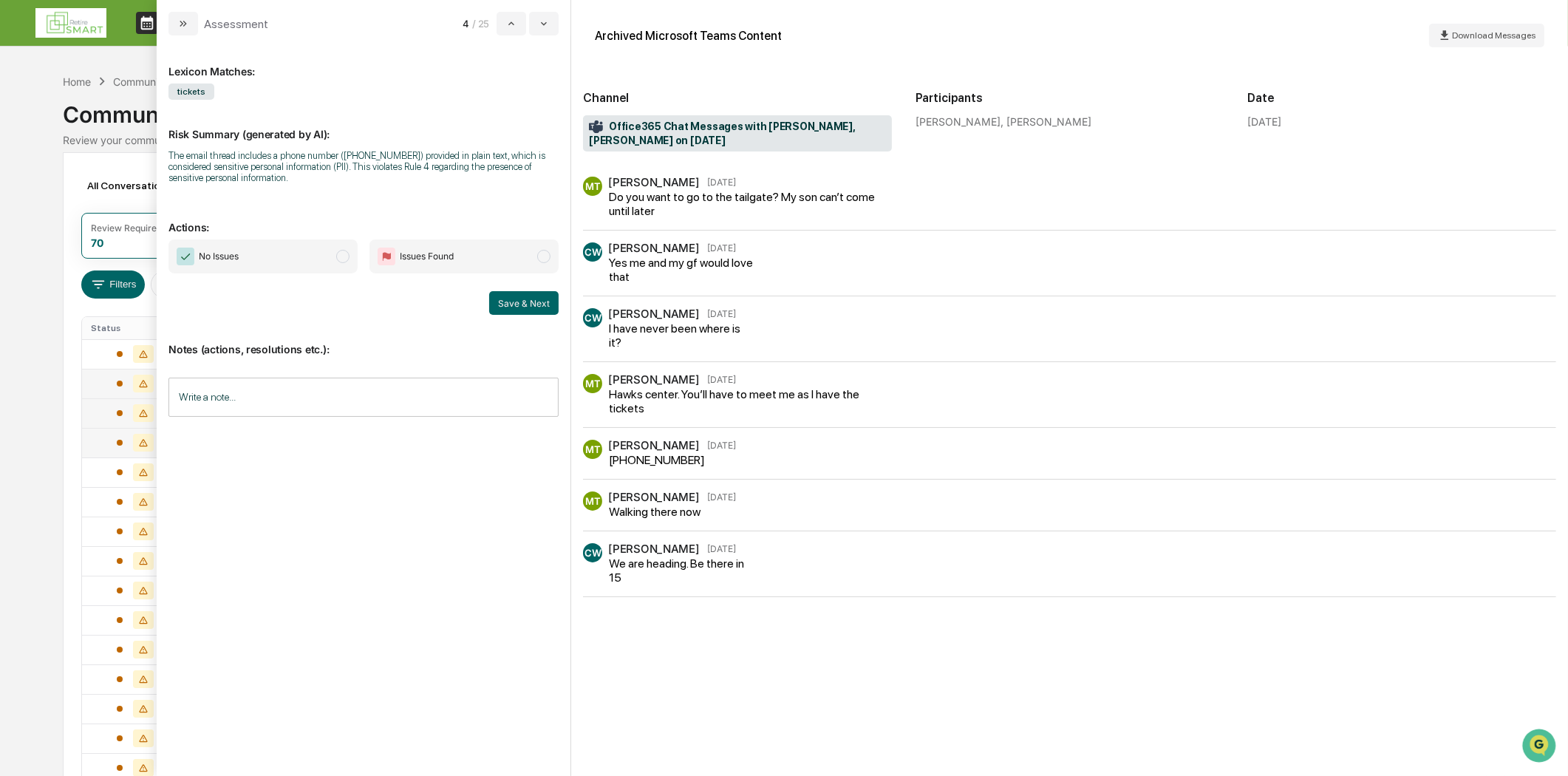
click at [175, 19] on button "modal" at bounding box center [183, 23] width 30 height 24
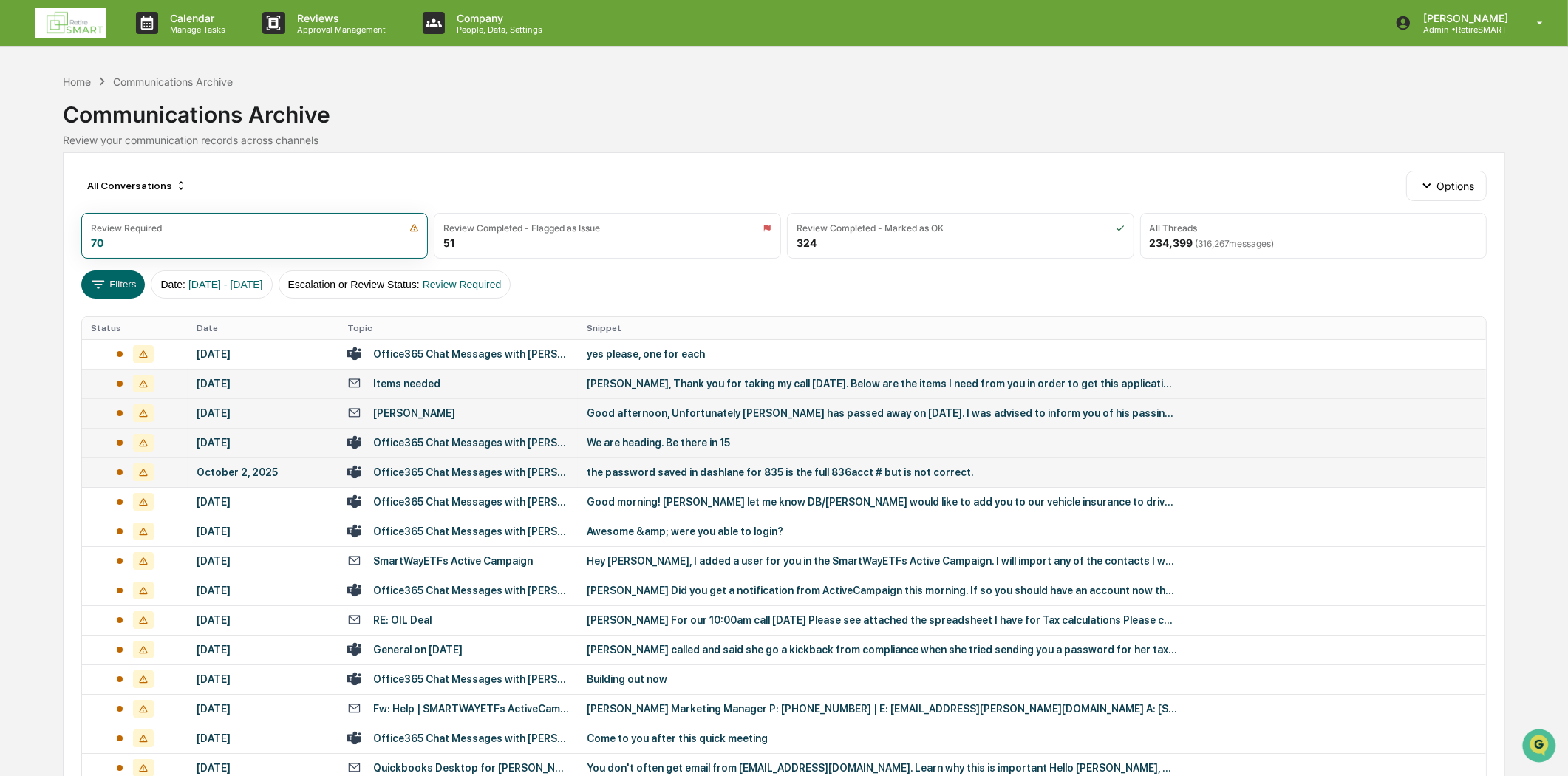
click at [673, 470] on div "the password saved in dashlane for 835 is the full 836acct # but is not correct." at bounding box center [882, 472] width 591 height 11
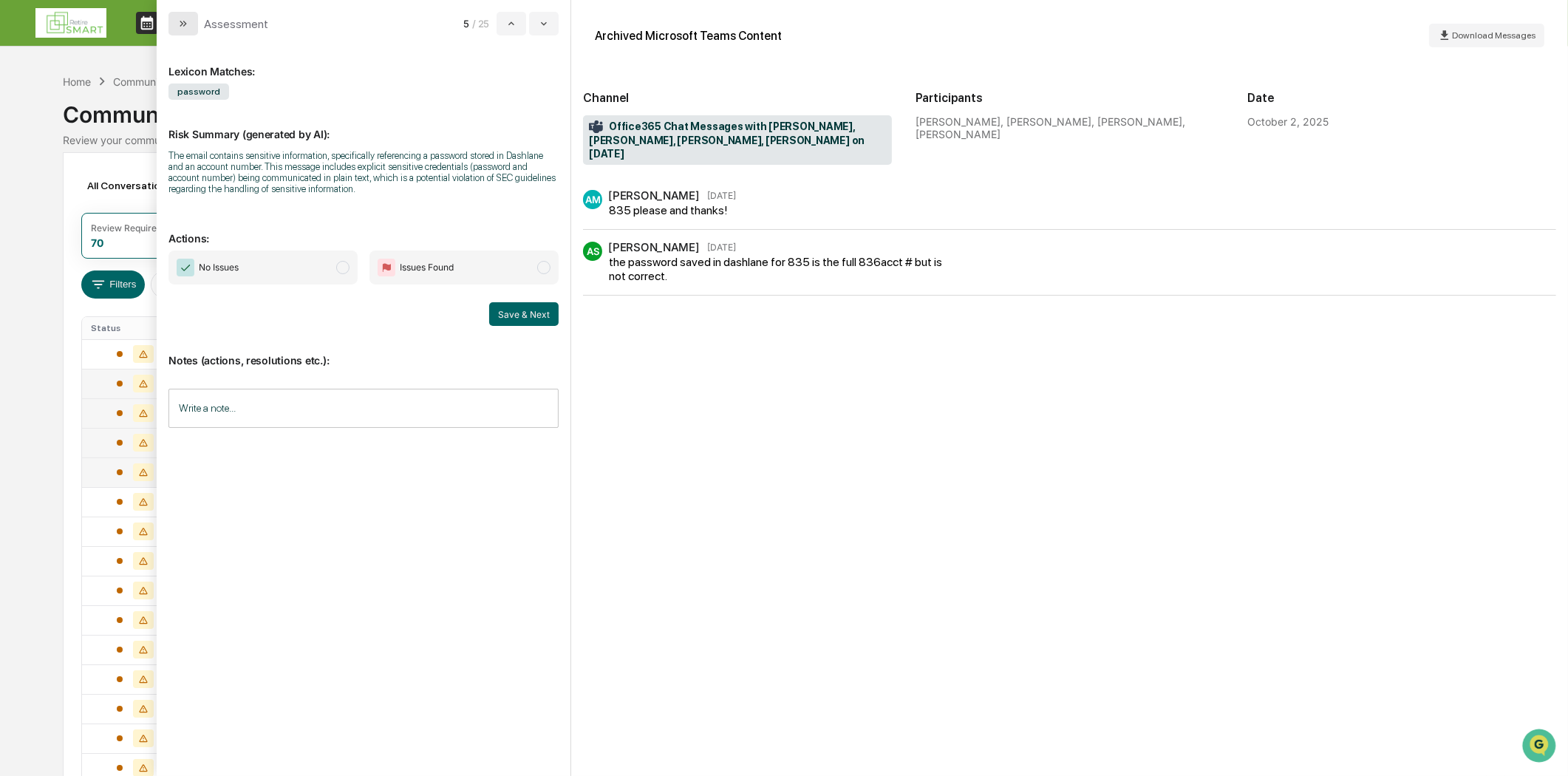
click at [180, 23] on icon "modal" at bounding box center [183, 23] width 11 height 11
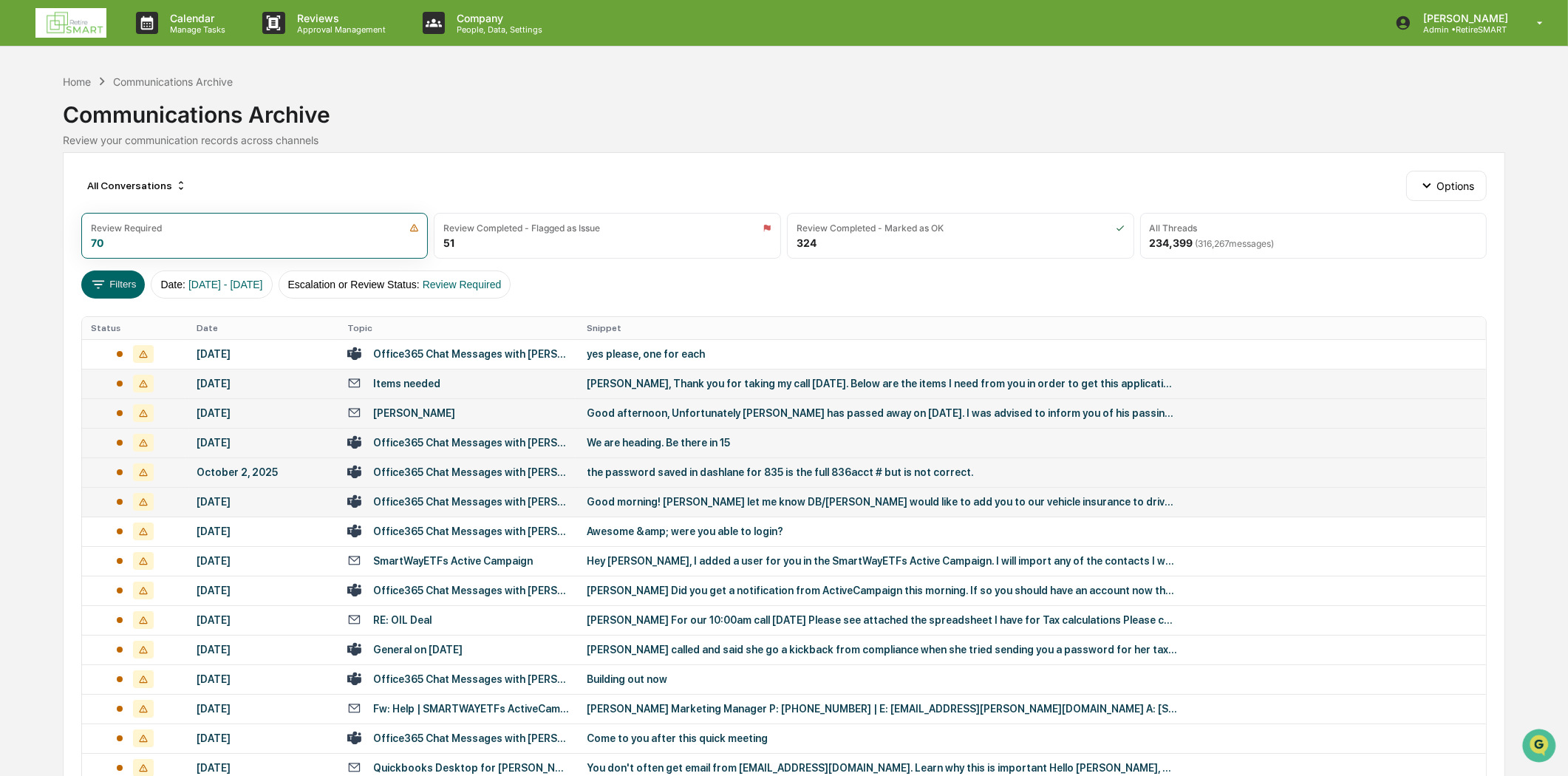
click at [474, 500] on div "Office365 Chat Messages with [PERSON_NAME], [PERSON_NAME] on [DATE]" at bounding box center [471, 501] width 196 height 11
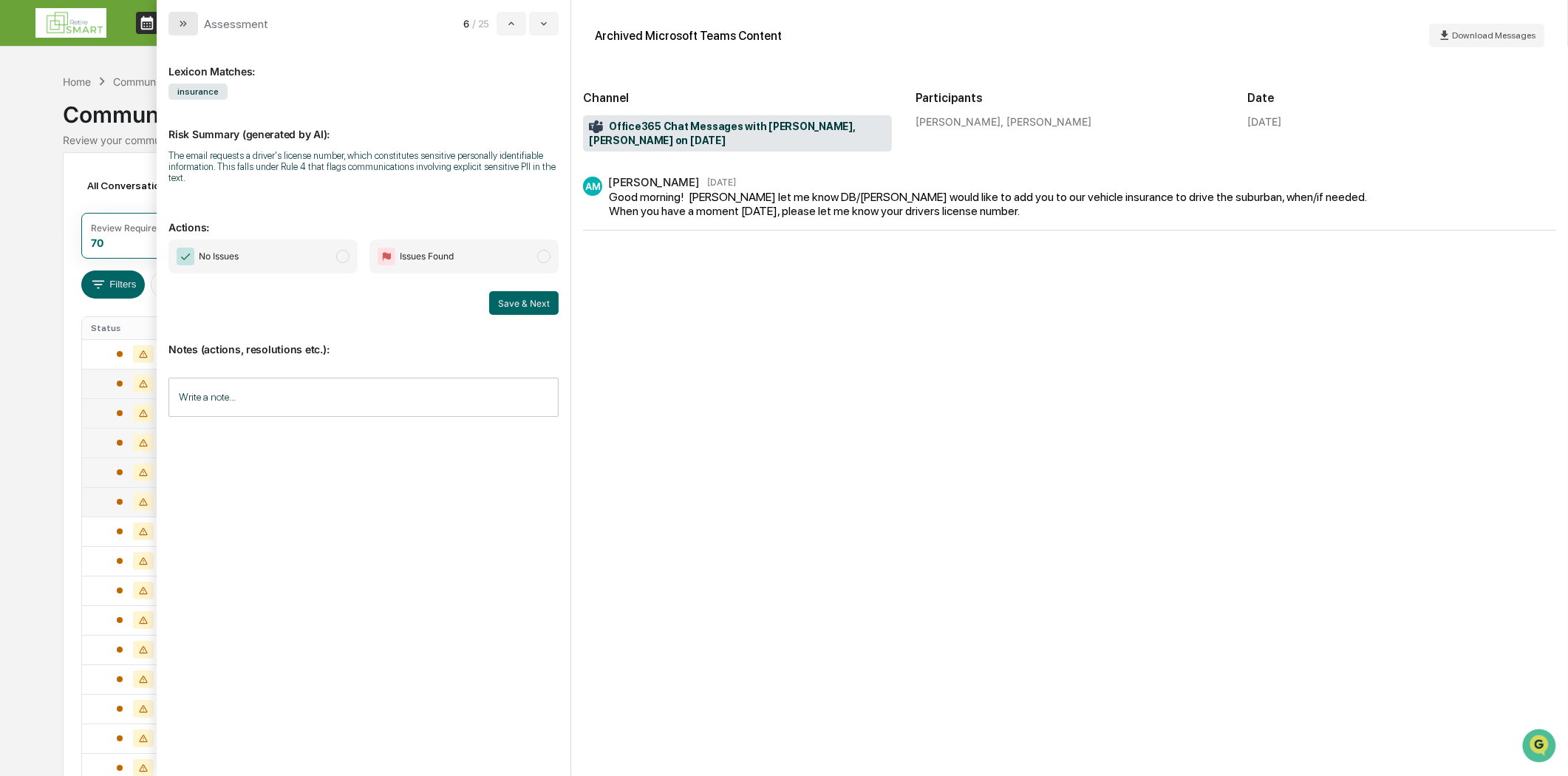
click at [184, 24] on icon "modal" at bounding box center [183, 23] width 11 height 11
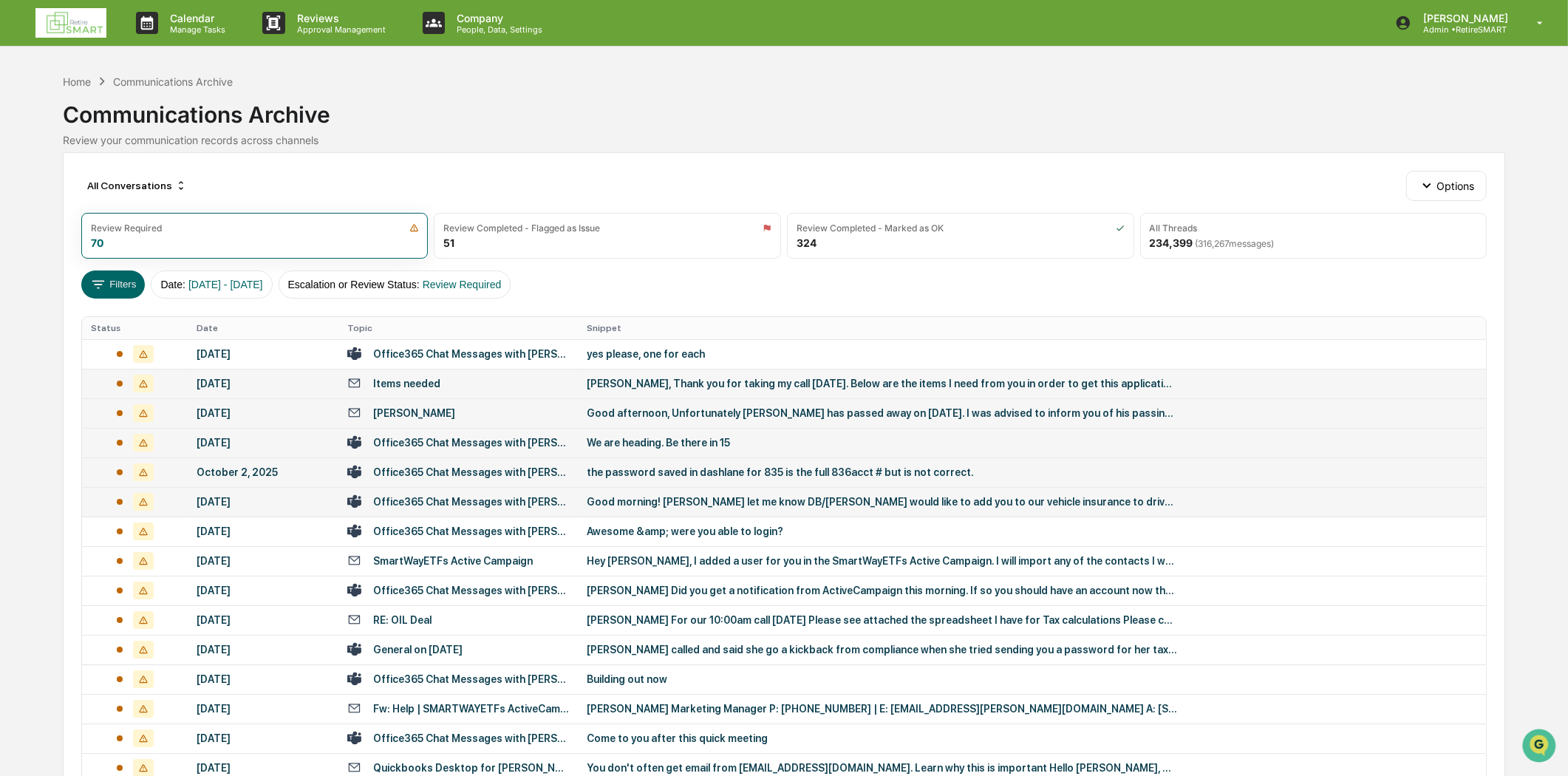
click at [485, 503] on div "Office365 Chat Messages with [PERSON_NAME], [PERSON_NAME] on [DATE]" at bounding box center [471, 501] width 196 height 11
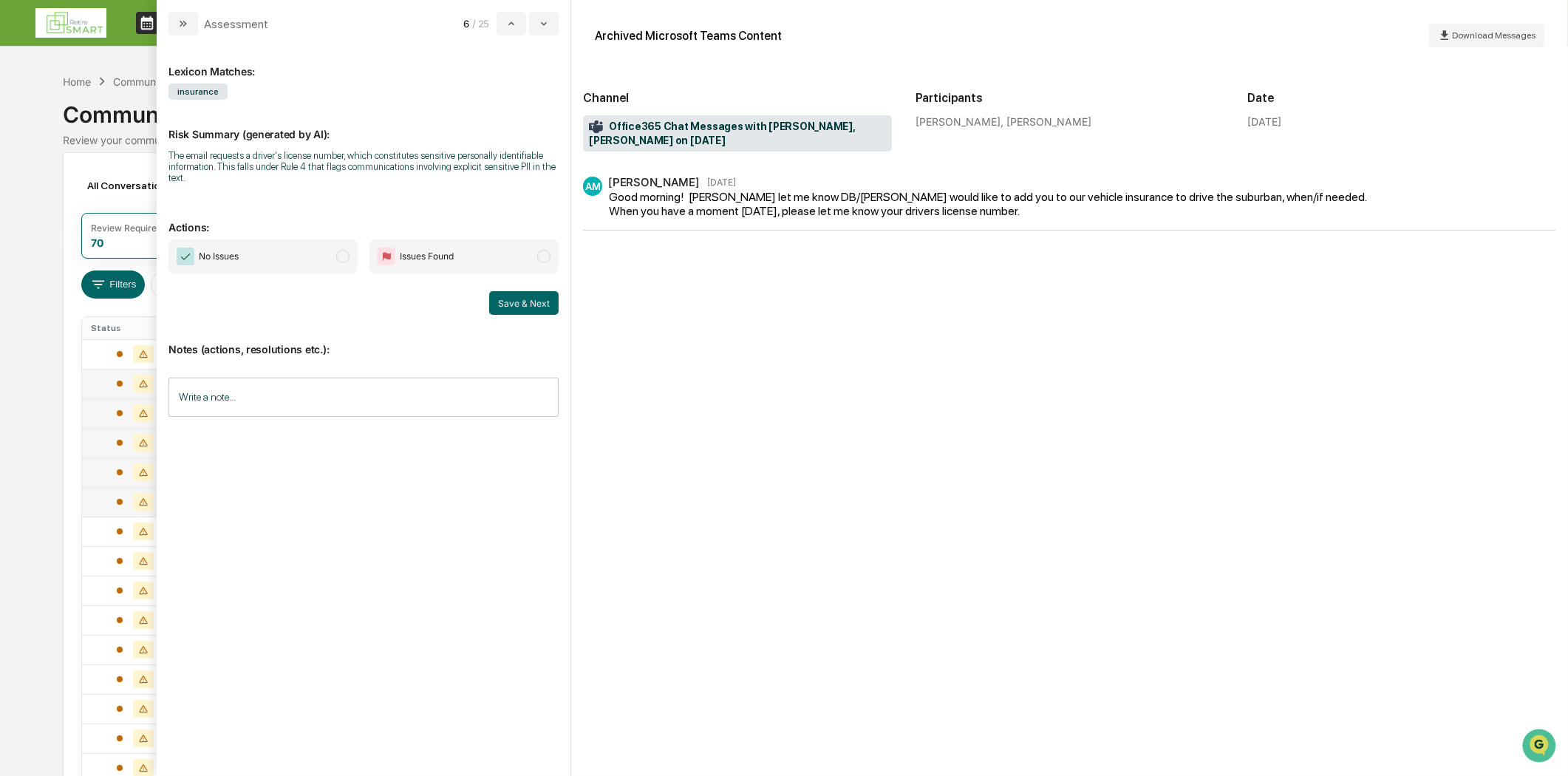
click at [179, 25] on icon "modal" at bounding box center [183, 23] width 11 height 11
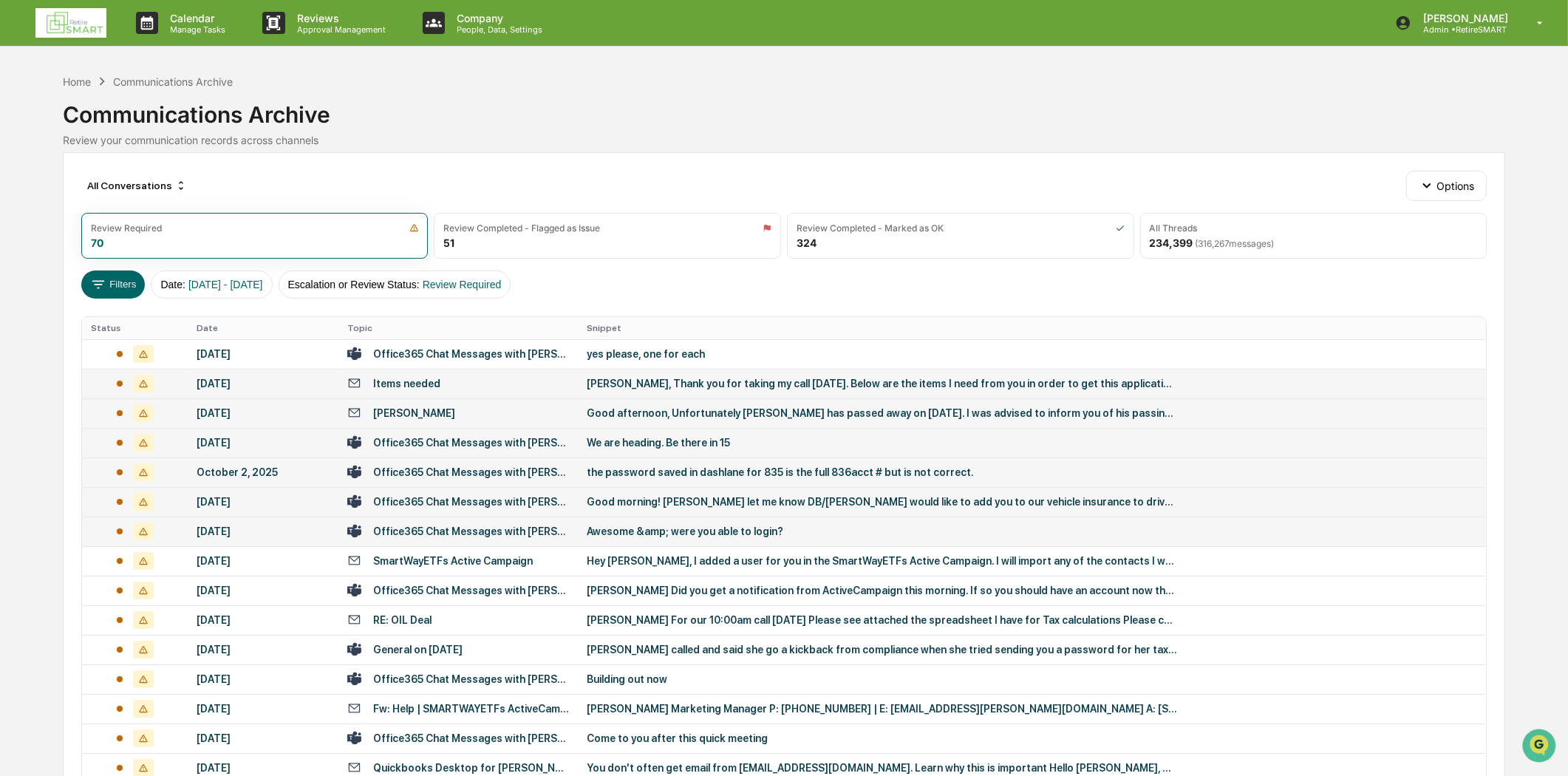
click at [496, 536] on div "Office365 Chat Messages with [PERSON_NAME], [PERSON_NAME] on [DATE]" at bounding box center [471, 531] width 196 height 11
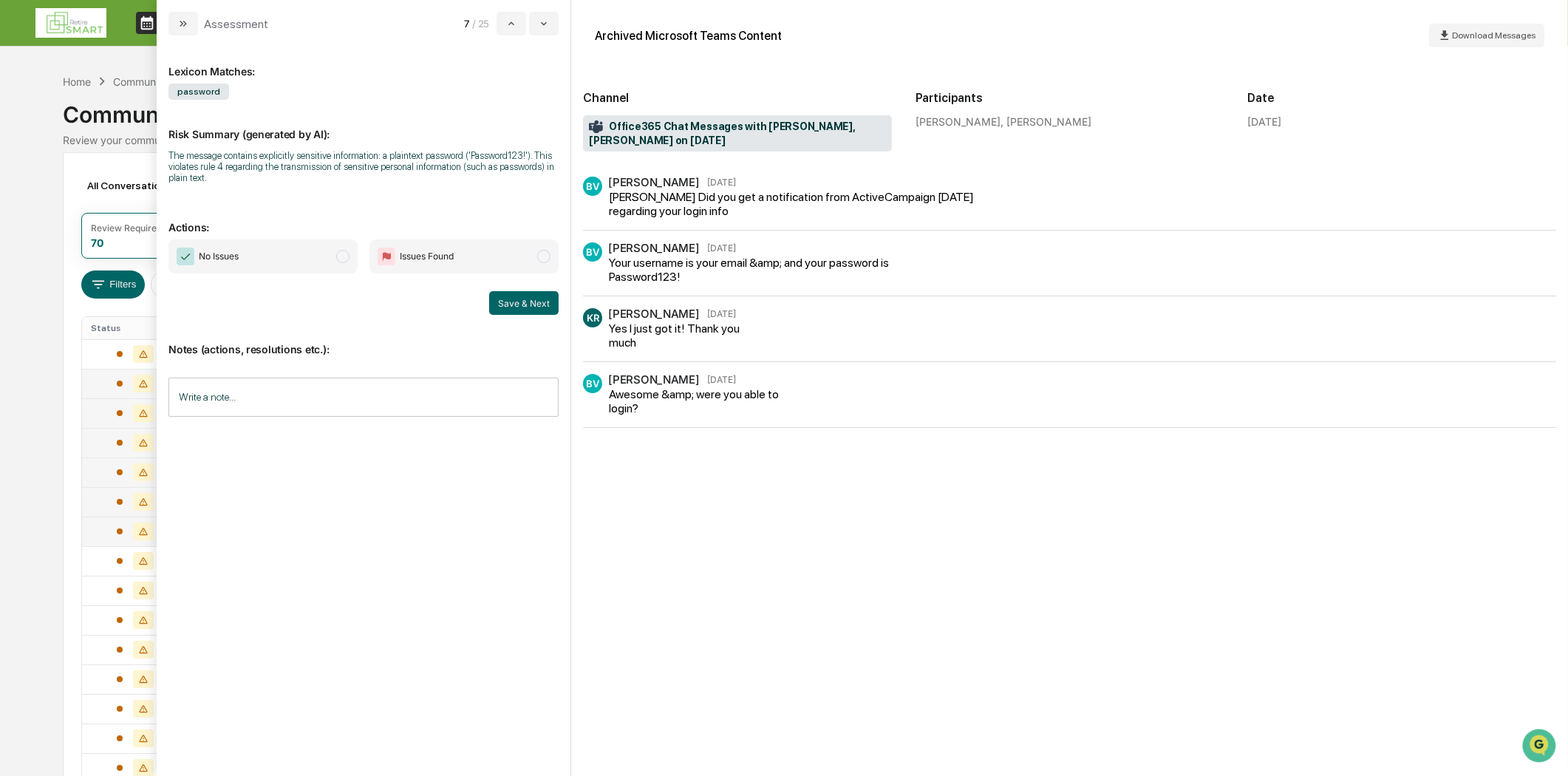
click at [184, 15] on button "modal" at bounding box center [183, 23] width 30 height 24
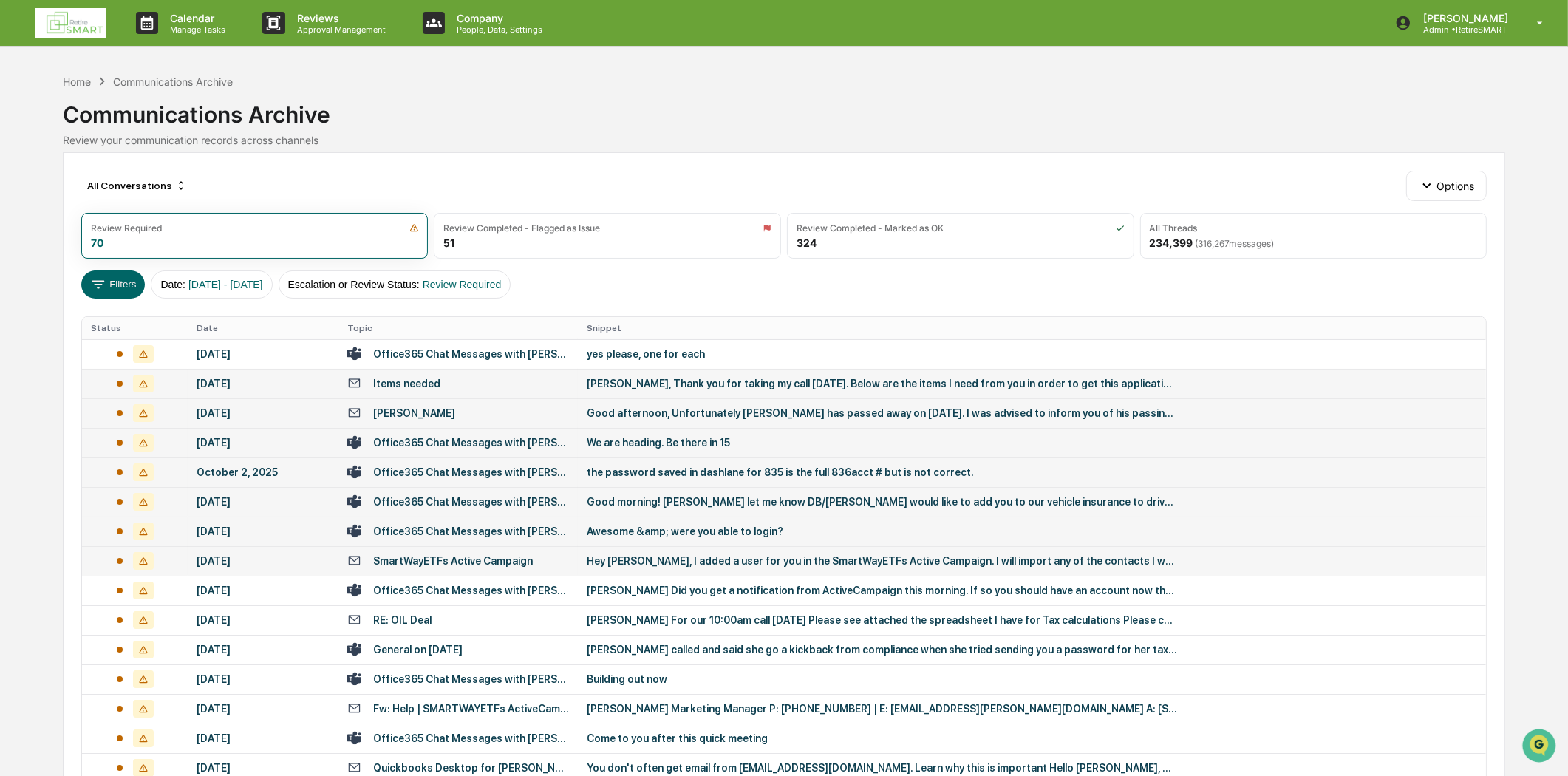
click at [526, 564] on div "SmartWayETFs Active Campaign" at bounding box center [458, 561] width 221 height 14
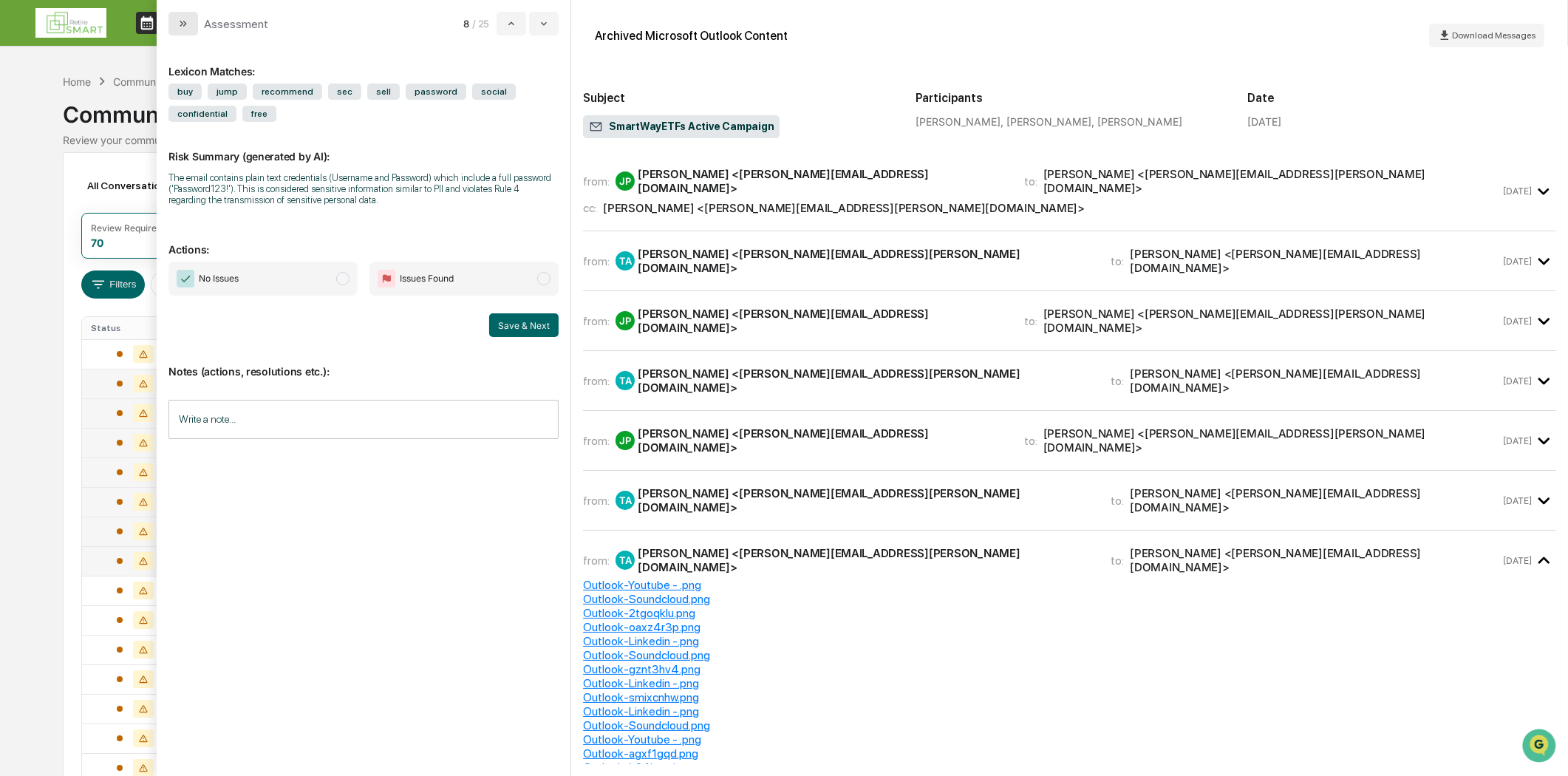
click at [175, 27] on button "modal" at bounding box center [183, 23] width 30 height 24
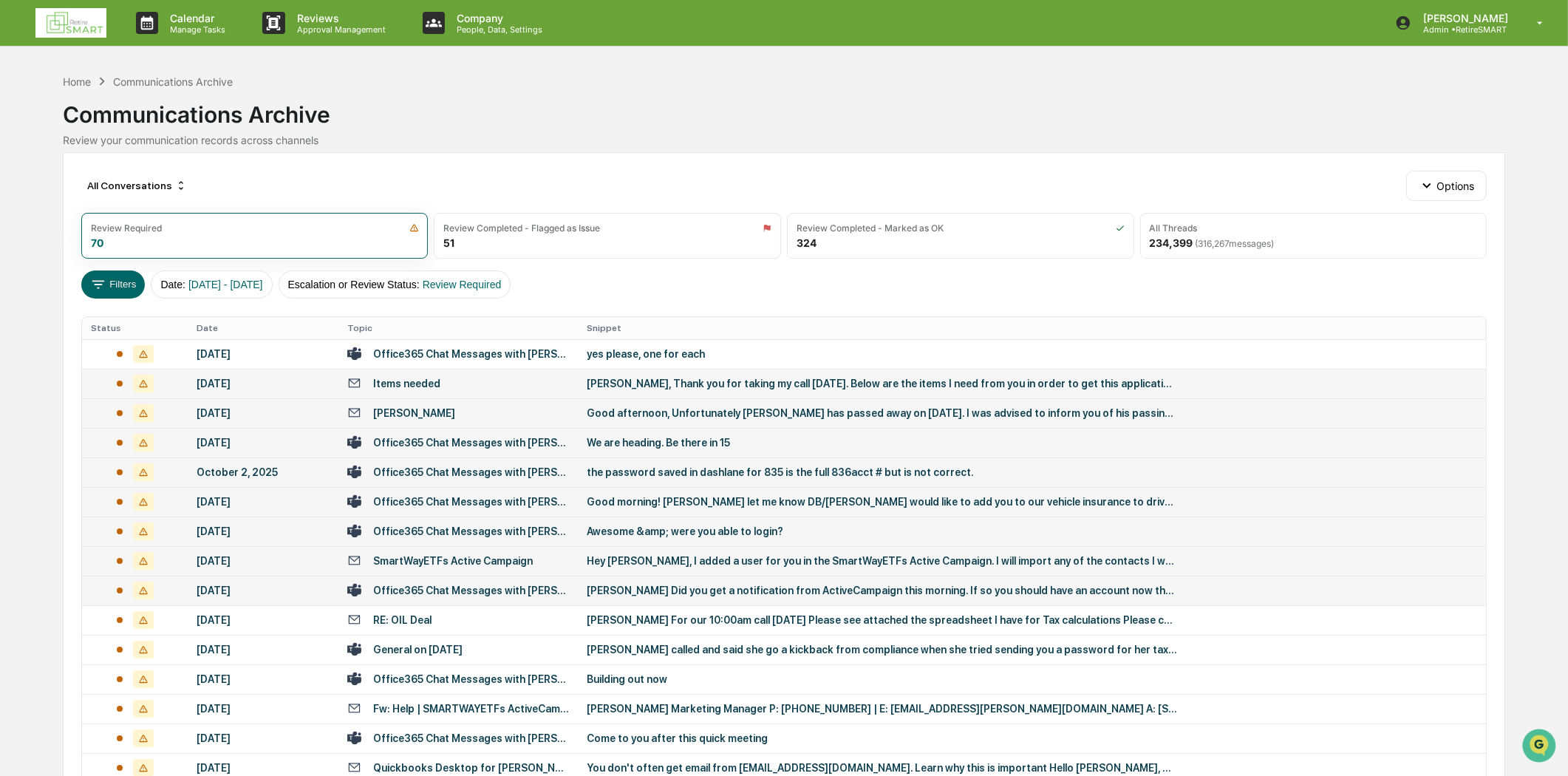
click at [476, 585] on div "Office365 Chat Messages with [PERSON_NAME], [PERSON_NAME] on [DATE]" at bounding box center [471, 590] width 196 height 11
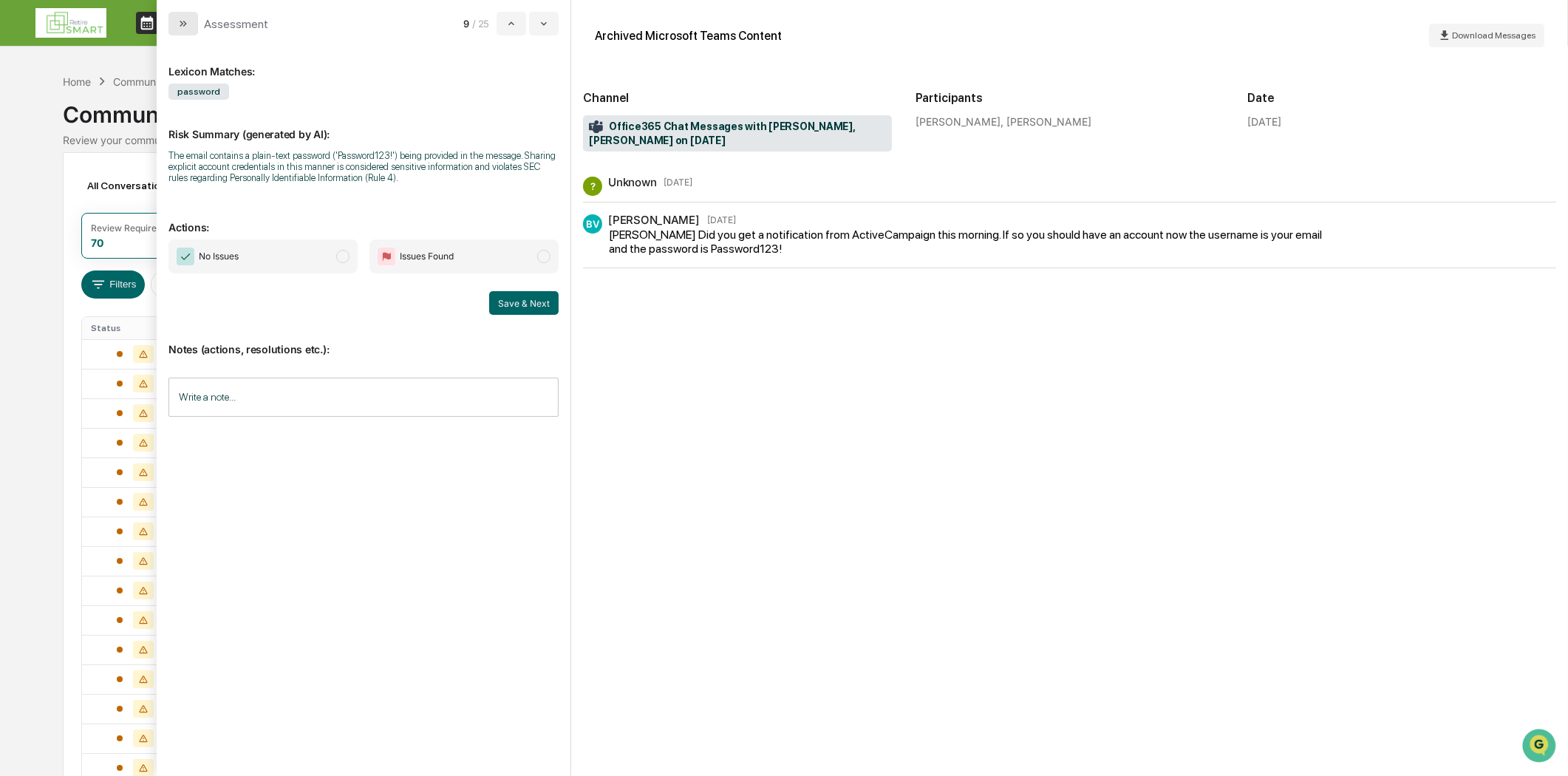
click at [180, 22] on icon "modal" at bounding box center [183, 23] width 11 height 11
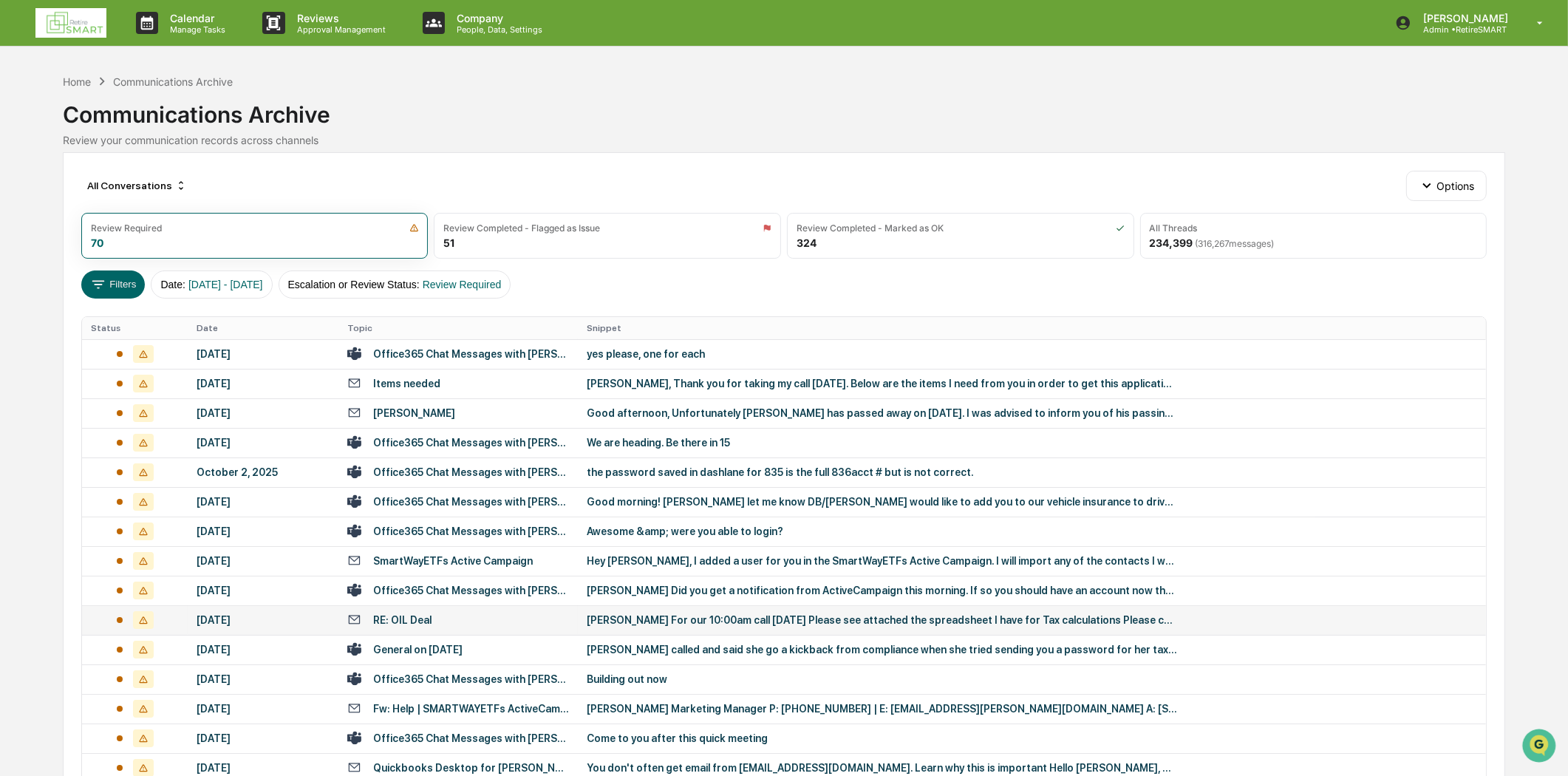
click at [485, 623] on div "RE: OIL Deal" at bounding box center [458, 620] width 221 height 14
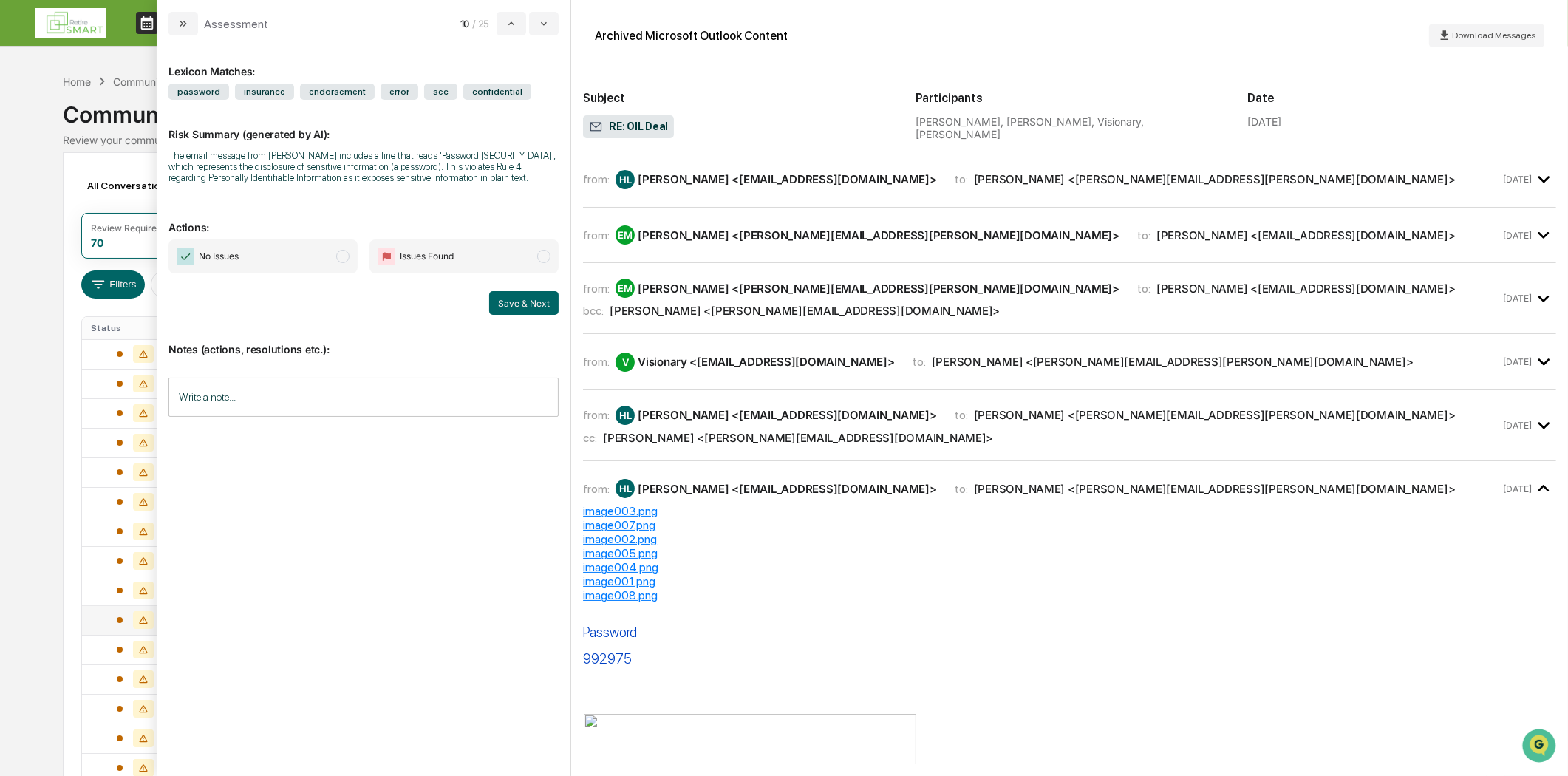
drag, startPoint x: 183, startPoint y: 23, endPoint x: 265, endPoint y: 99, distance: 111.8
click at [187, 23] on icon "modal" at bounding box center [183, 23] width 11 height 11
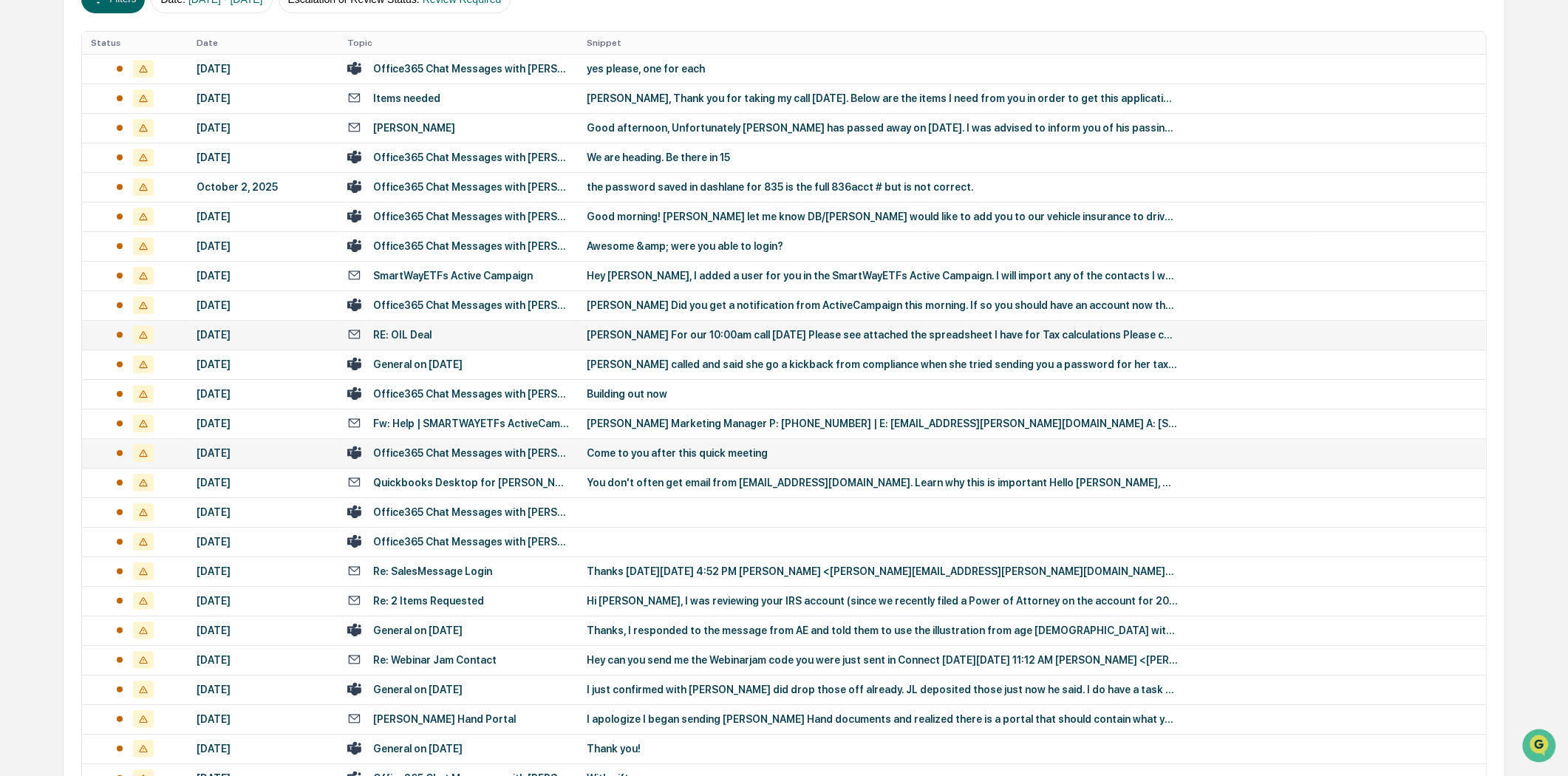
scroll to position [328, 0]
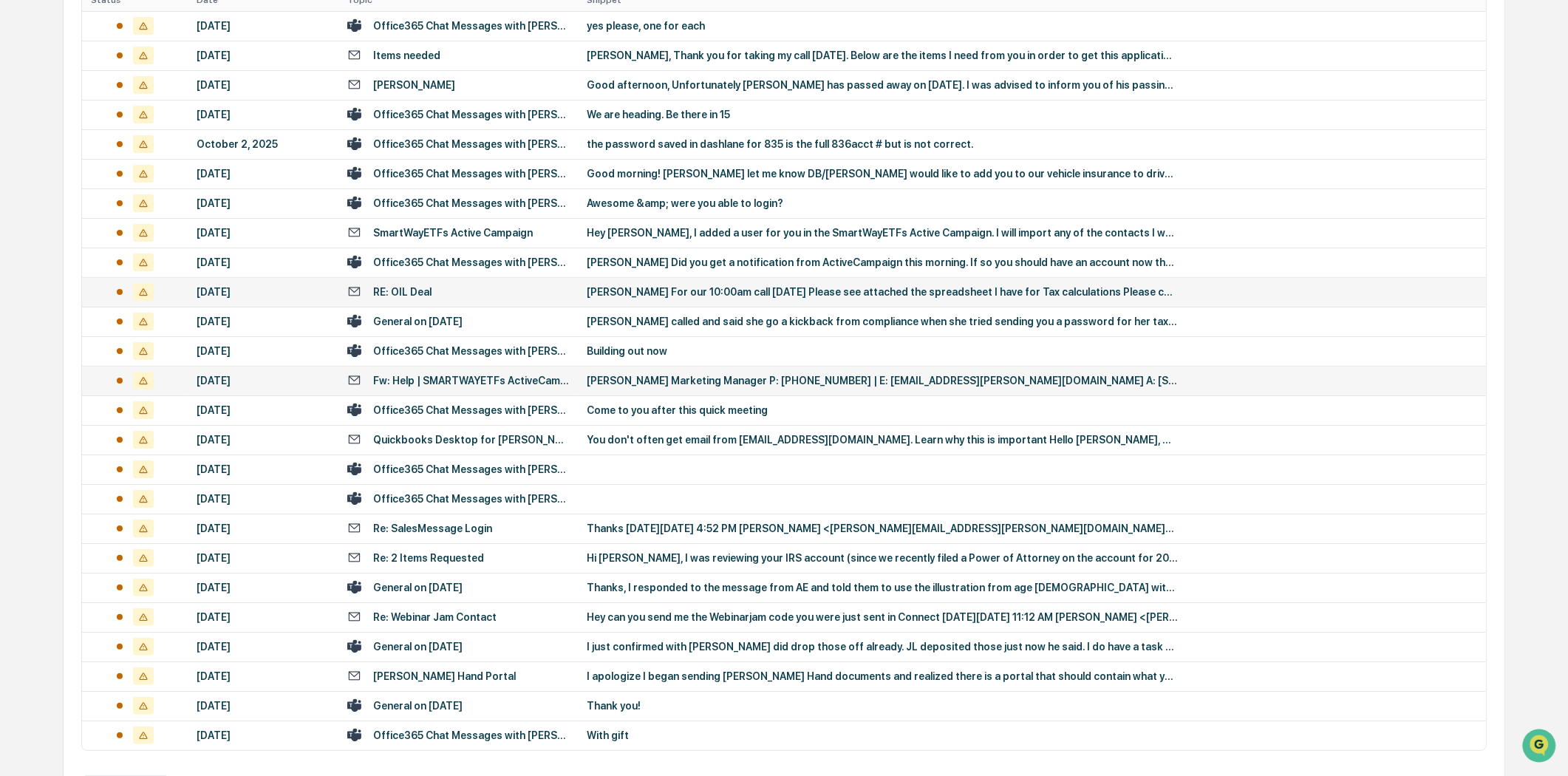
click at [525, 379] on div "Fw: Help | SMARTWAYETFs ActiveCampaign" at bounding box center [471, 380] width 196 height 11
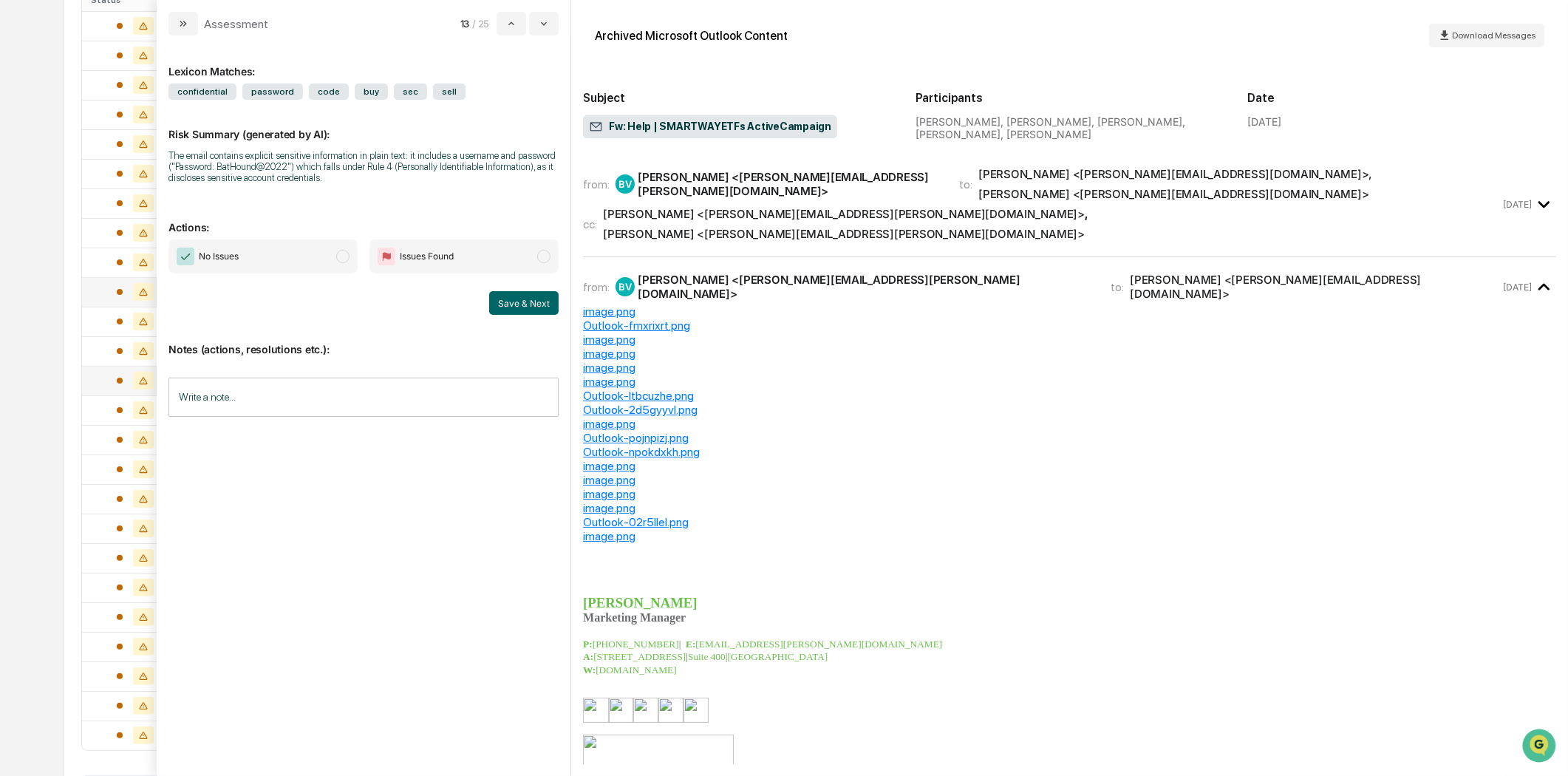
click at [180, 20] on icon "modal" at bounding box center [183, 23] width 11 height 11
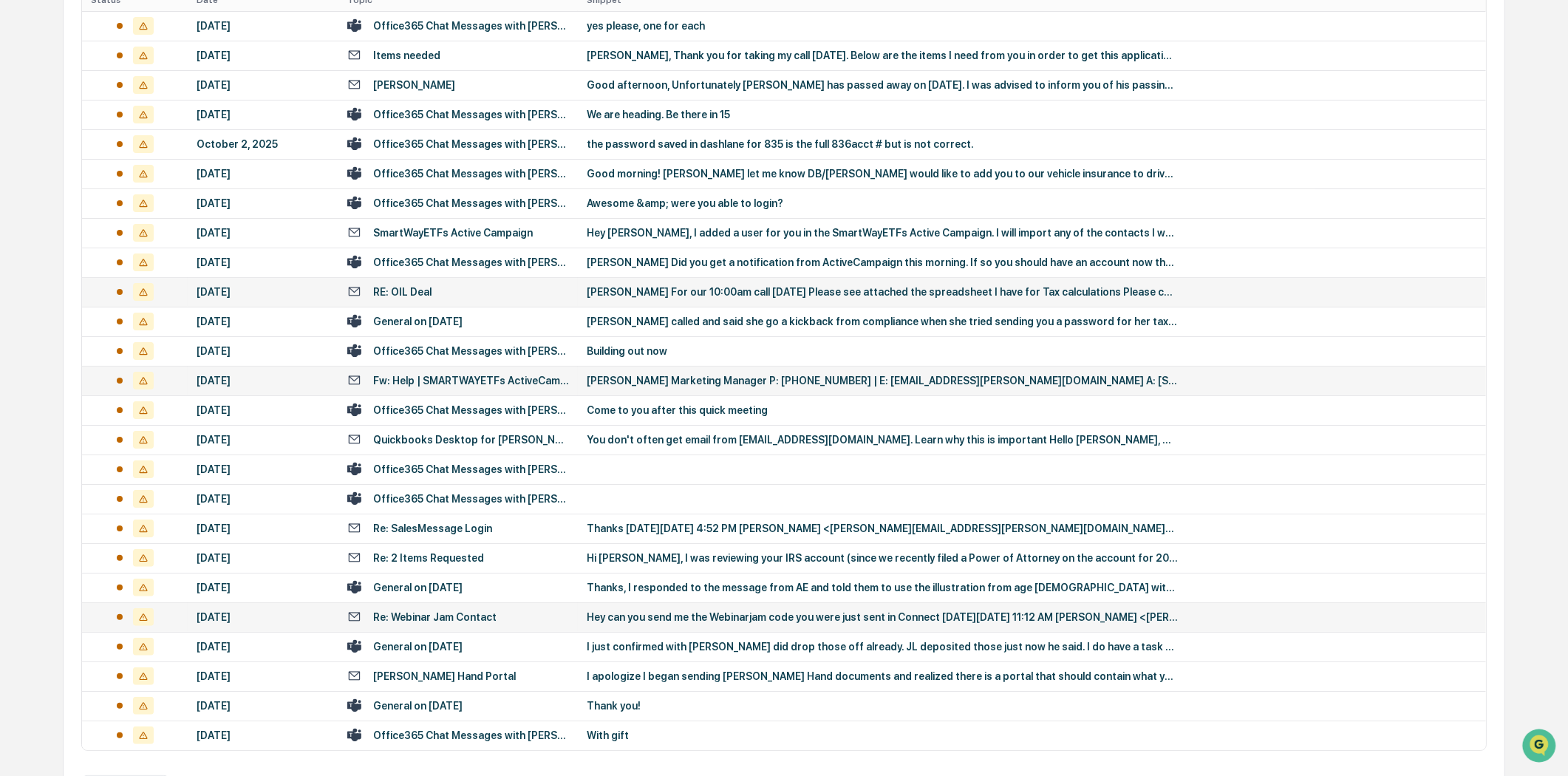
click at [408, 626] on td "Re: Webinar Jam Contact" at bounding box center [458, 617] width 239 height 30
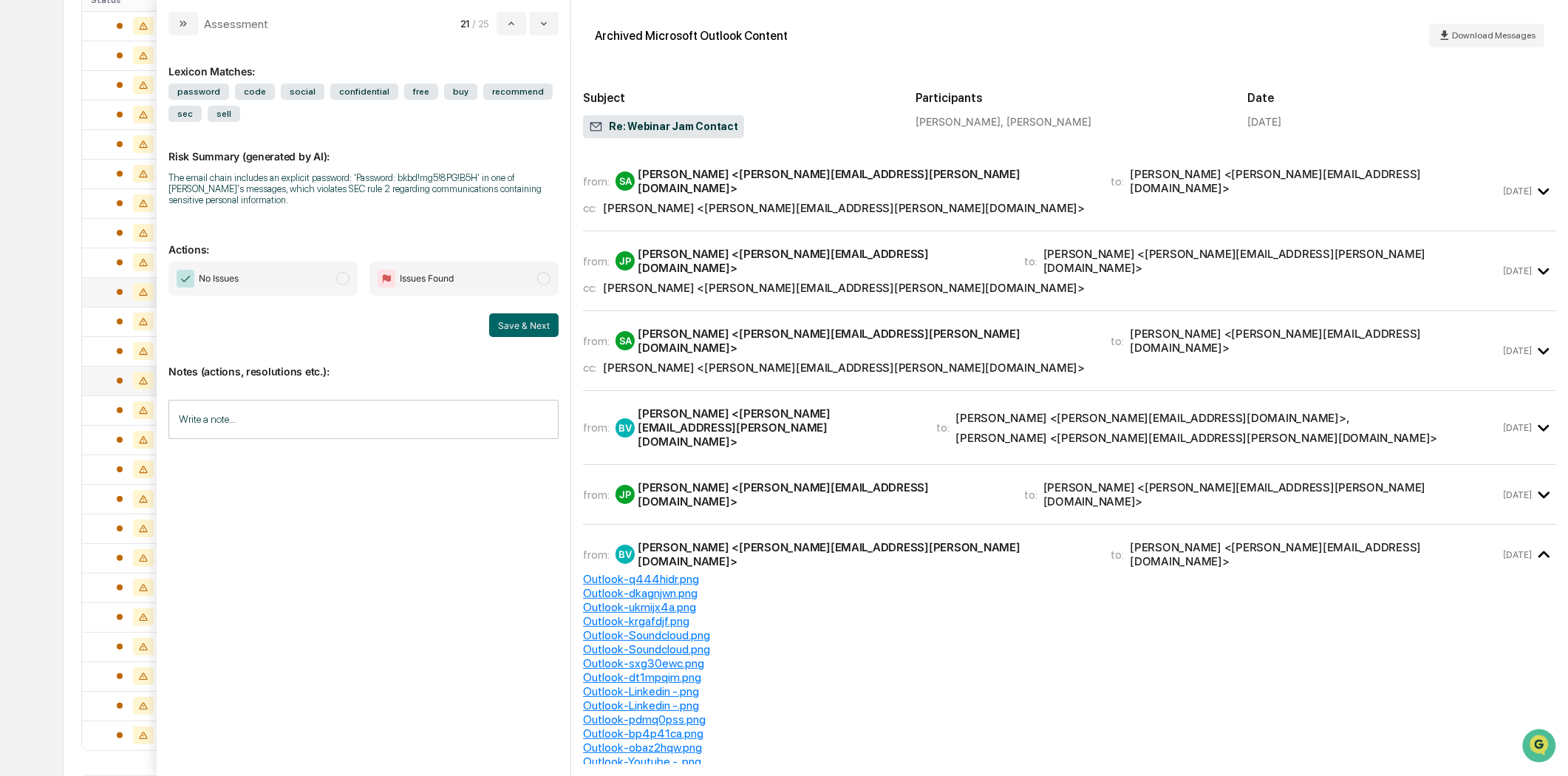
click at [178, 24] on icon "modal" at bounding box center [183, 23] width 11 height 11
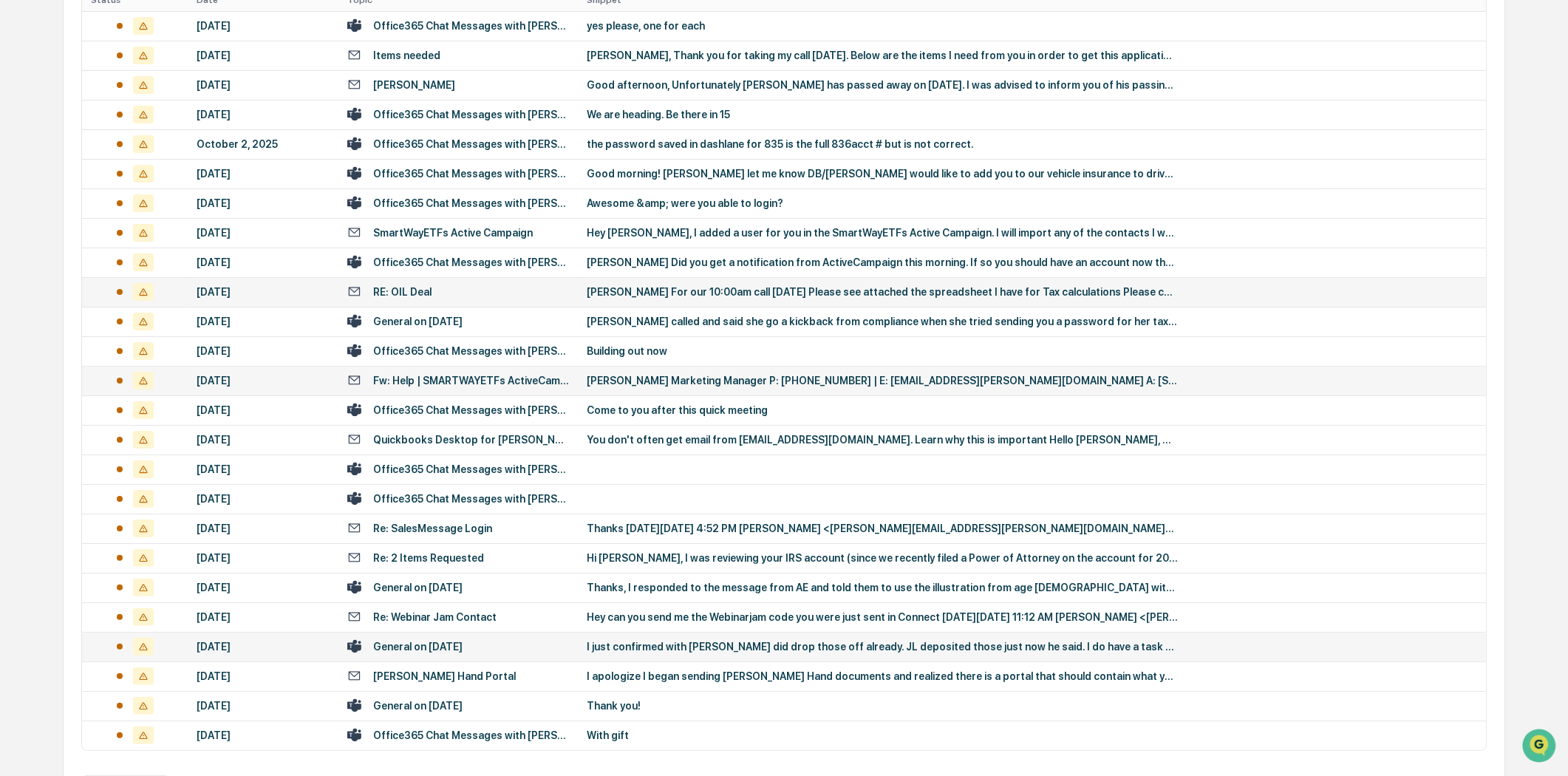
click at [872, 652] on div "I just confirmed with [PERSON_NAME] did drop those off already. JL deposited th…" at bounding box center [882, 645] width 591 height 11
